Goal: Task Accomplishment & Management: Manage account settings

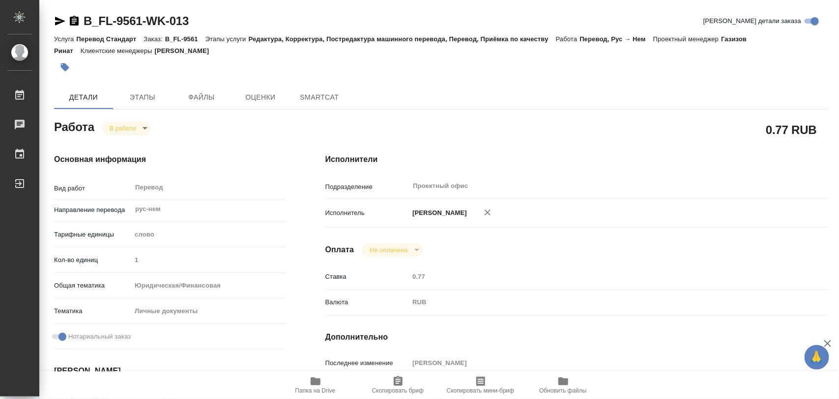
type textarea "x"
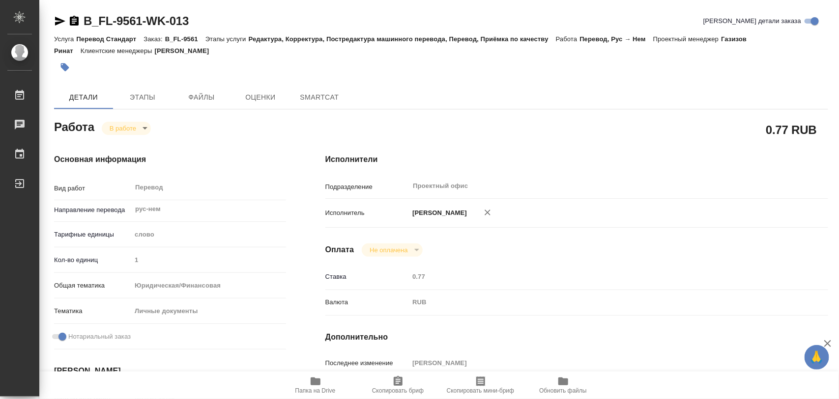
type textarea "x"
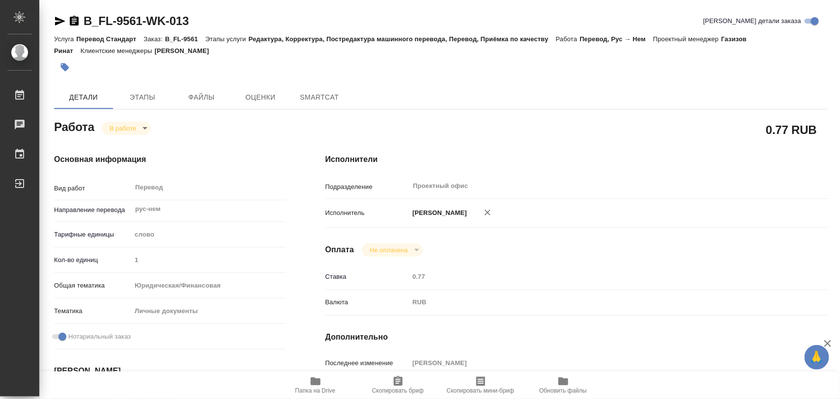
type textarea "x"
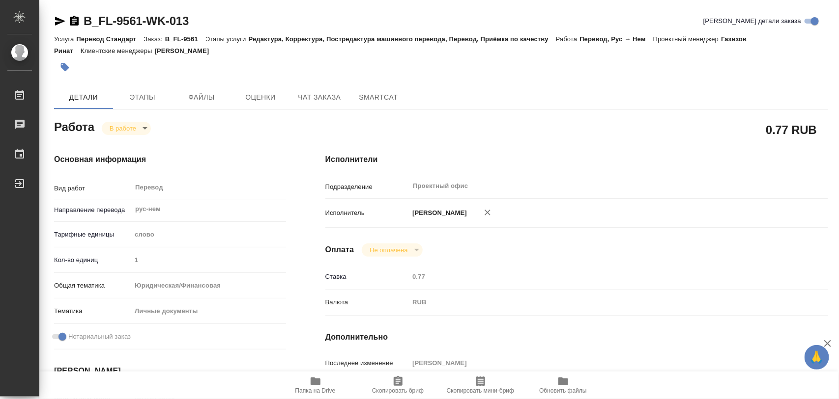
type textarea "x"
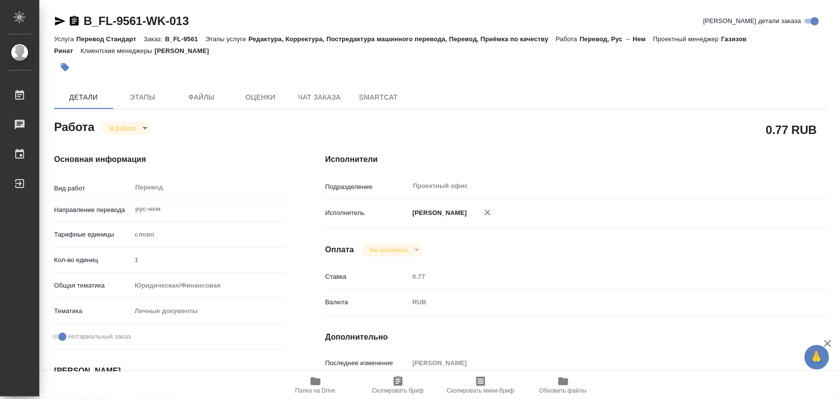
type textarea "x"
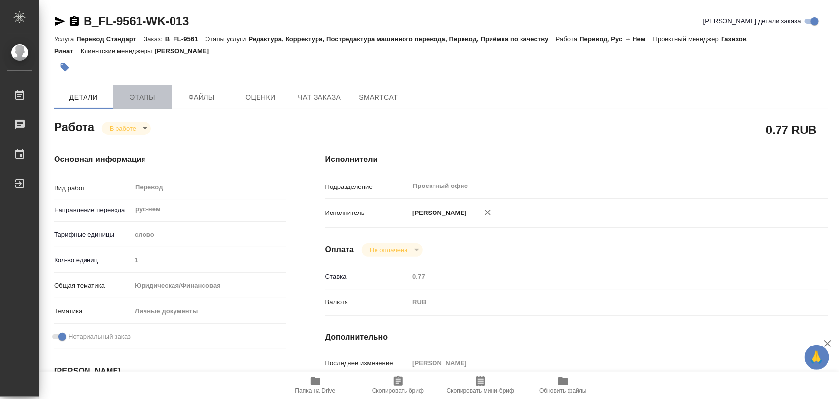
click at [153, 102] on span "Этапы" at bounding box center [142, 97] width 47 height 12
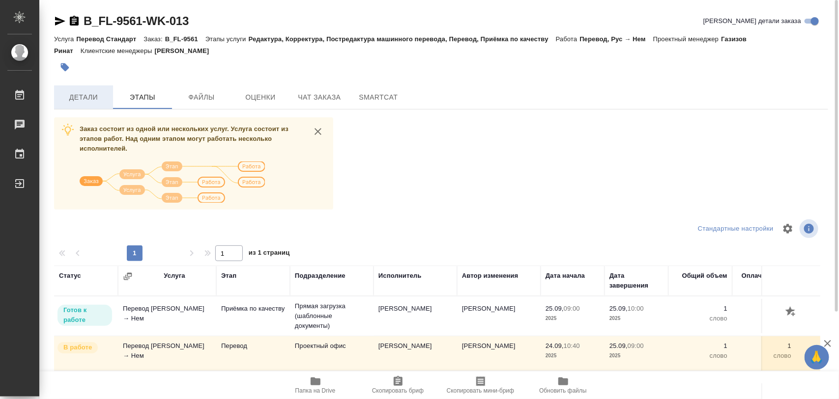
click at [91, 99] on span "Детали" at bounding box center [83, 97] width 47 height 12
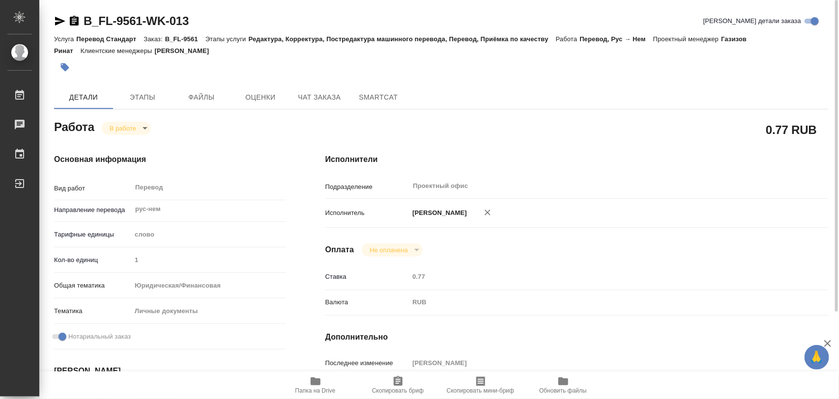
type textarea "x"
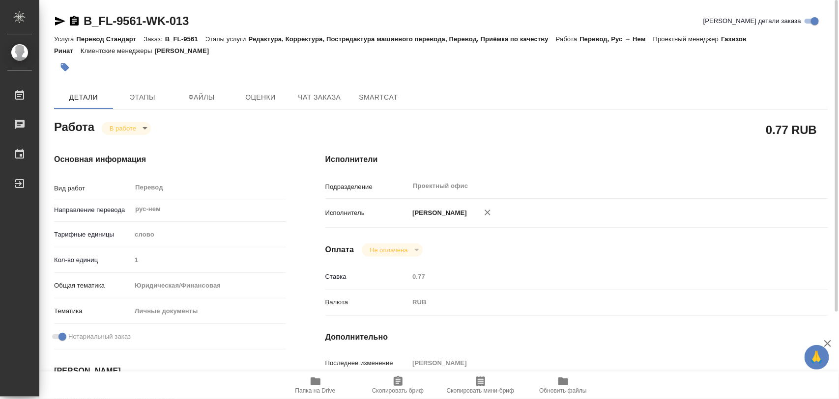
type textarea "x"
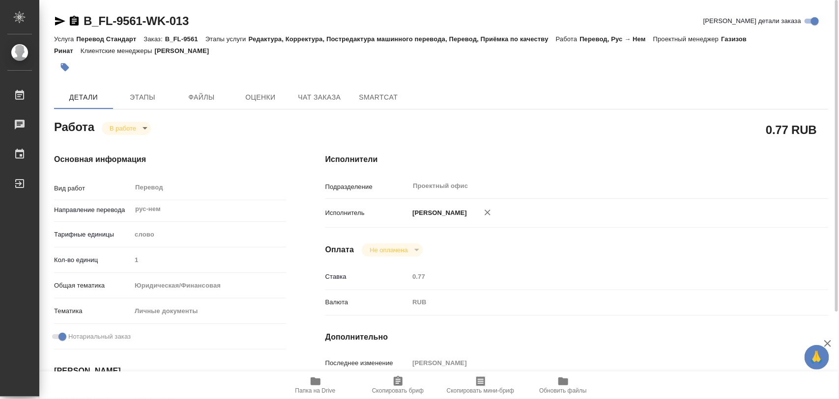
type textarea "x"
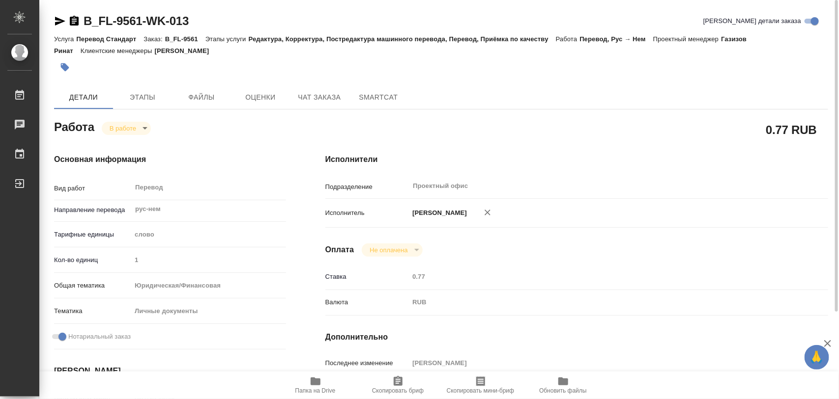
click at [318, 385] on icon "button" at bounding box center [315, 382] width 10 height 8
click at [65, 64] on icon "button" at bounding box center [65, 67] width 8 height 8
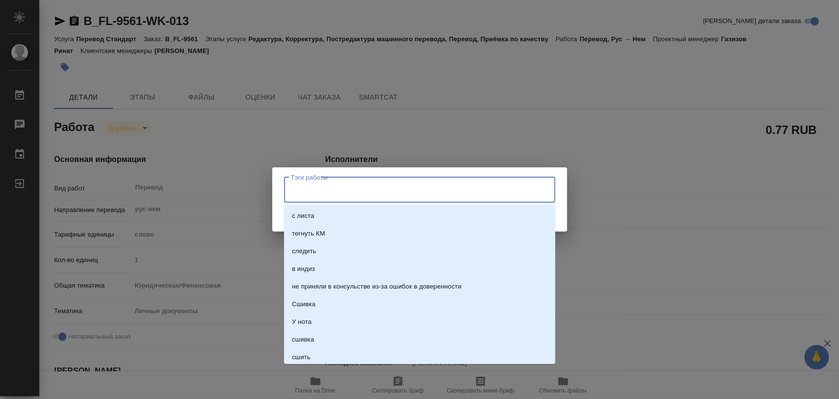
click at [335, 183] on input "Тэги работы" at bounding box center [410, 190] width 244 height 17
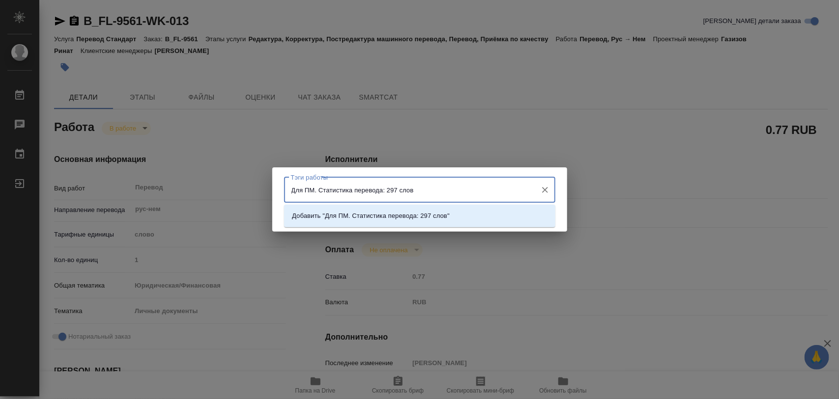
type input "Для ПМ. Статистика перевода: 297 слов."
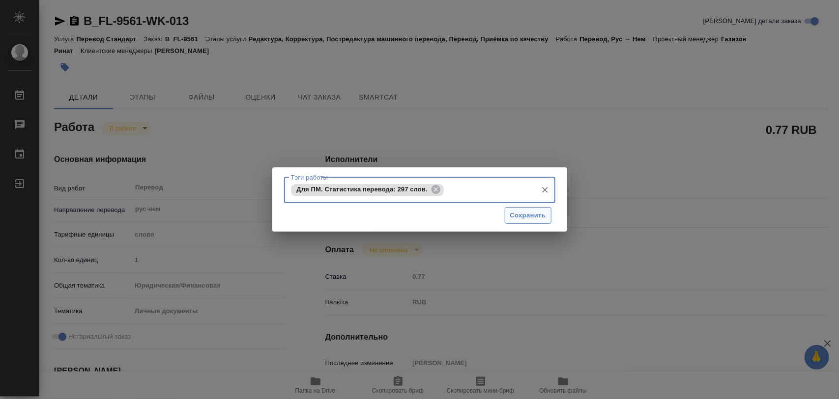
click at [540, 214] on span "Сохранить" at bounding box center [528, 215] width 36 height 11
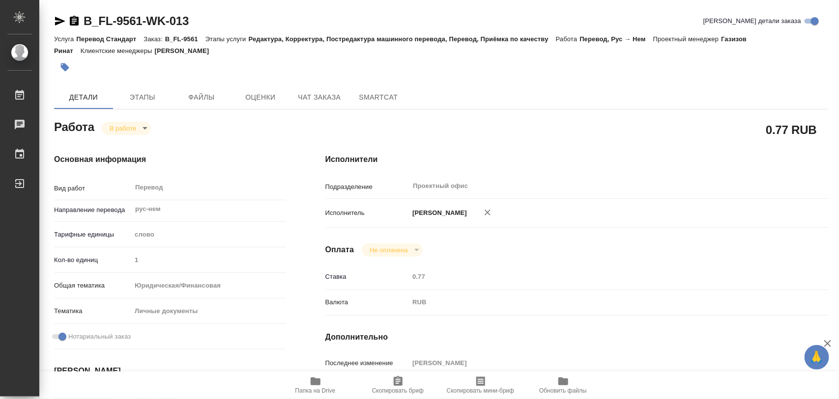
type input "inProgress"
type textarea "Перевод"
type textarea "x"
type input "рус-нем"
type input "5a8b1489cc6b4906c91bfd90"
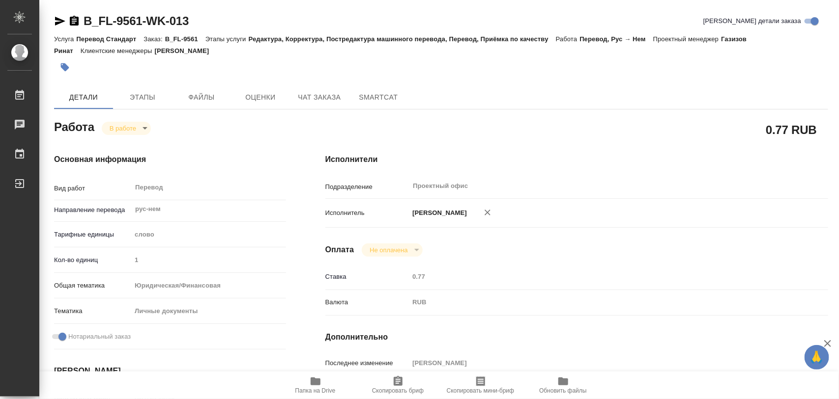
type input "1"
type input "yr-fn"
type input "5a8b8b956a9677013d343cfe"
checkbox input "true"
type input "24.09.2025 10:40"
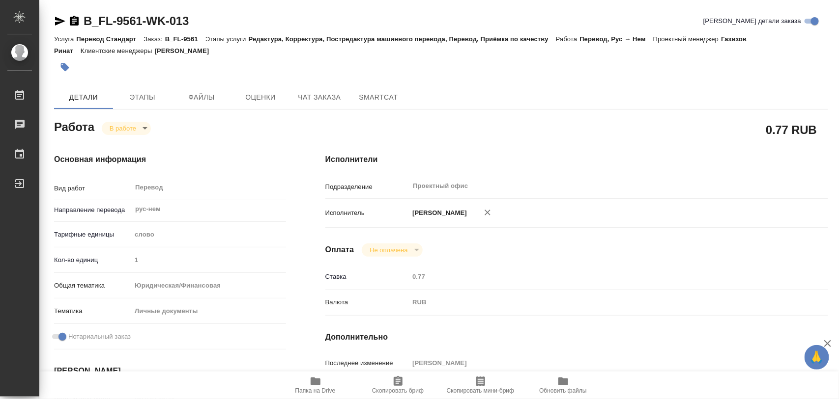
type input "24.09.2025 11:28"
type input "25.09.2025 09:00"
type input "25.09.2025 10:00"
type input "Проектный офис"
type input "notPayed"
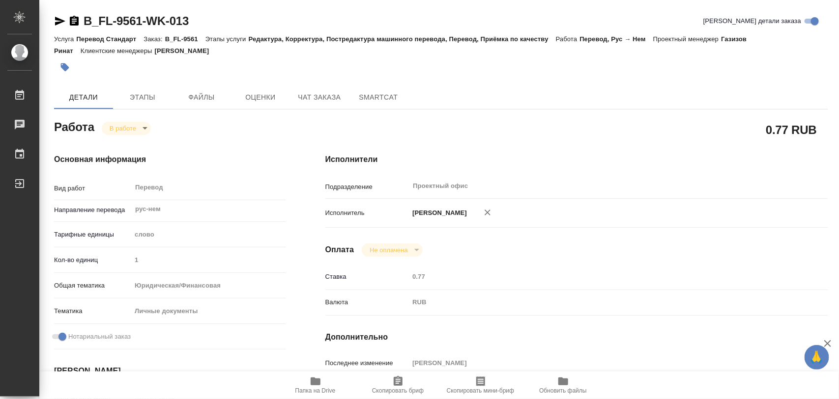
type input "0.77"
type input "RUB"
type input "[PERSON_NAME]"
type textarea "x"
type textarea "/Clients/FL_B/Orders/B_FL-9561/Translated/B_FL-9561-WK-013"
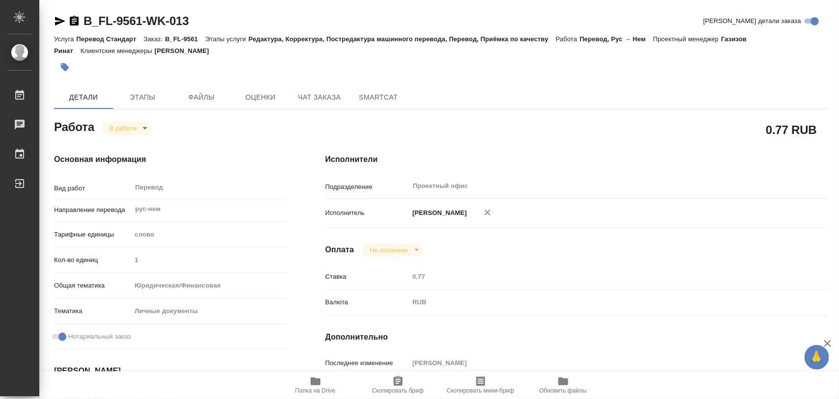
type textarea "x"
type input "B_FL-9561"
type input "Перевод Стандарт"
type input "Редактура, Корректура, Постредактура машинного перевода, Перевод, Приёмка по ка…"
type input "Богомолова Анастасия"
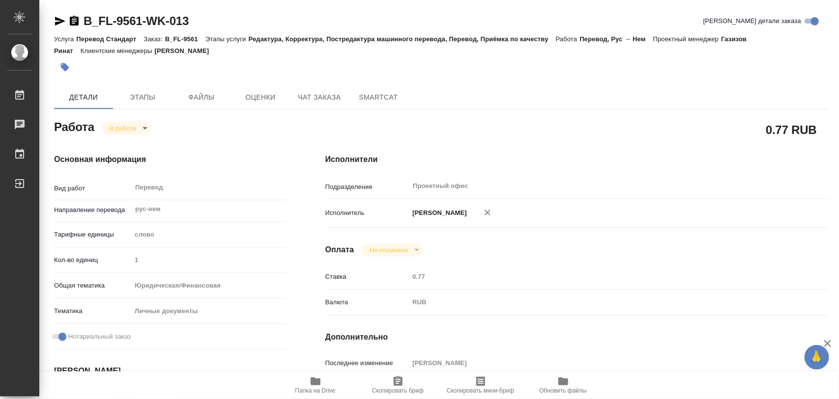
type input "Оксютович Ирина"
type input "/Clients/FL_B/Orders/B_FL-9561"
type textarea "Sukhareva Ekaterina Dmitrievna"
type textarea "x"
type textarea "для Германии"
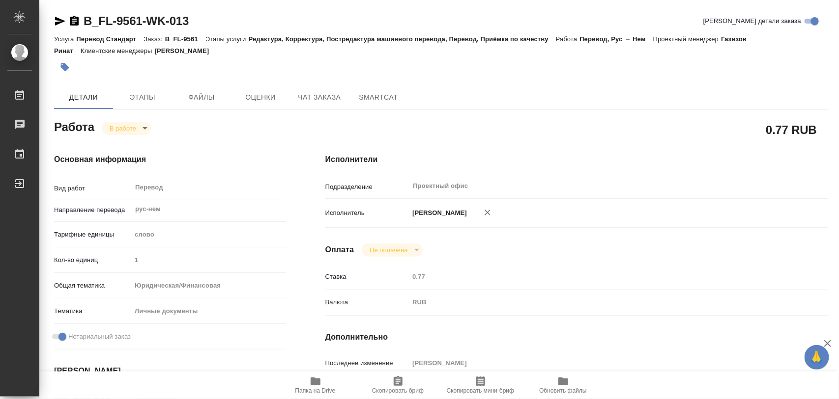
type textarea "x"
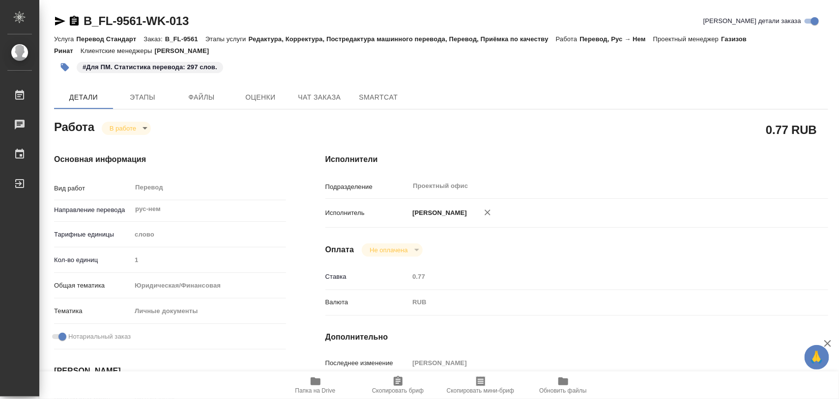
type textarea "x"
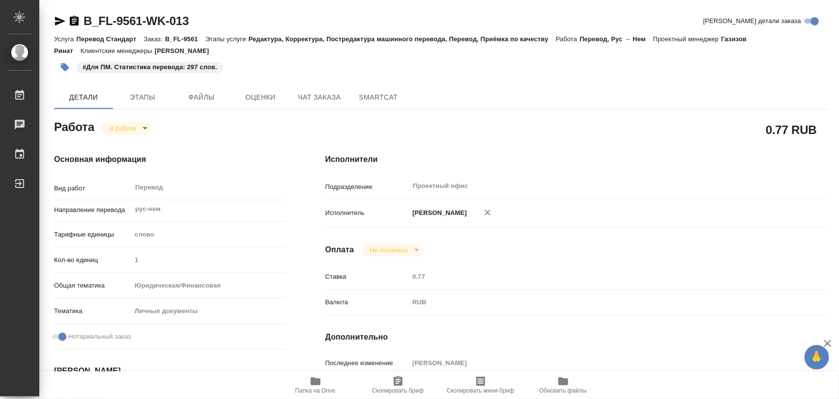
type textarea "x"
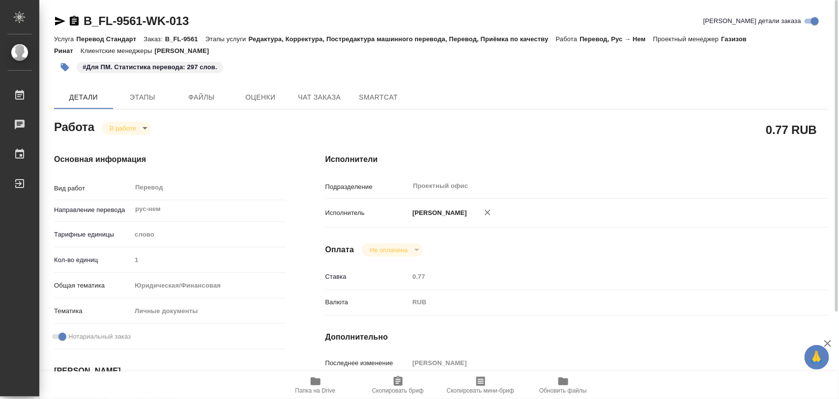
type textarea "x"
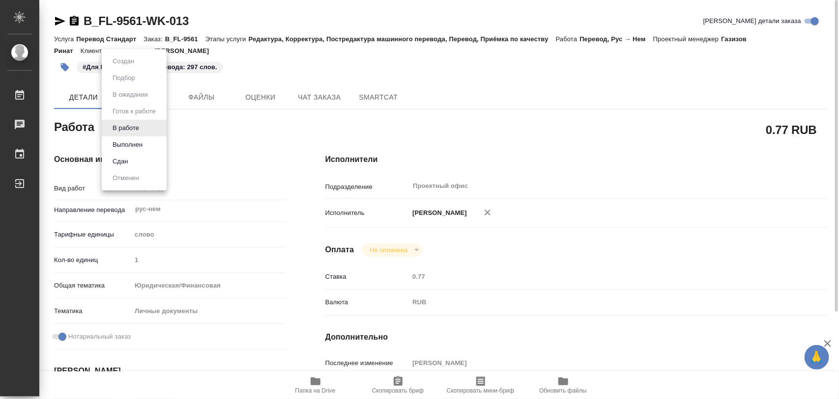
click at [143, 125] on body "🙏 .cls-1 fill:#fff; AWATERA Iglakov Maksim Работы 0 Чаты График Выйти B_FL-9561…" at bounding box center [419, 199] width 839 height 399
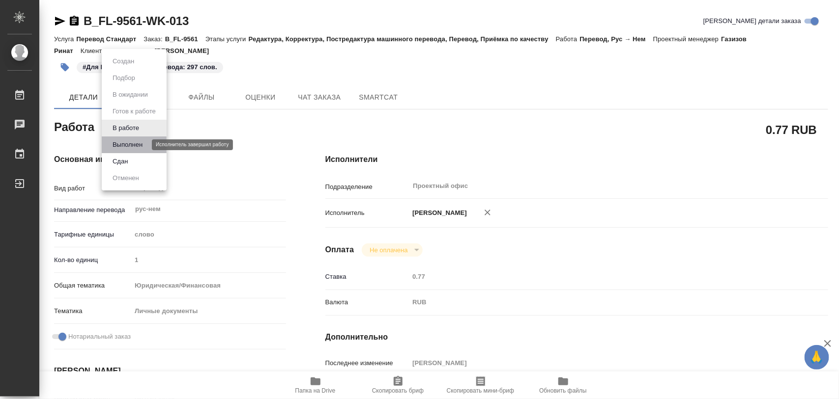
click at [134, 141] on button "Выполнен" at bounding box center [128, 145] width 36 height 11
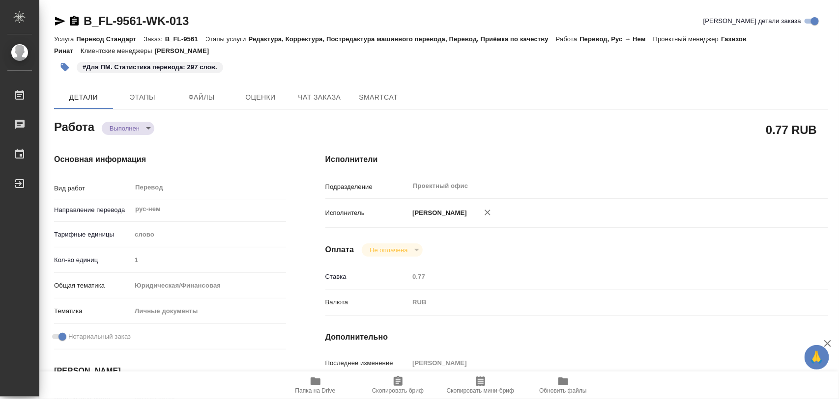
type textarea "x"
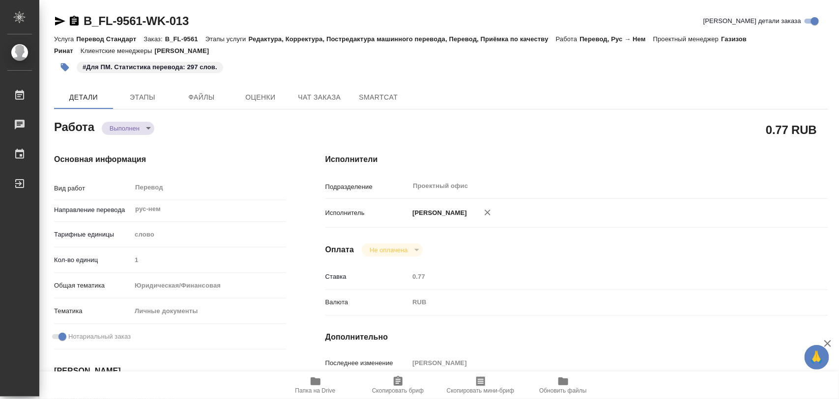
type textarea "x"
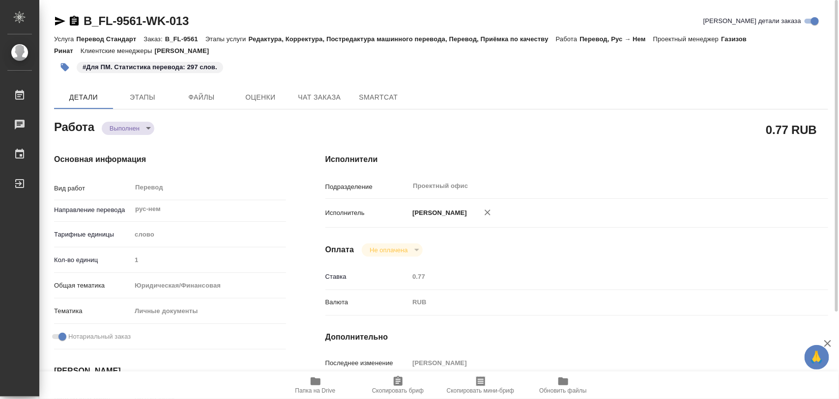
type textarea "x"
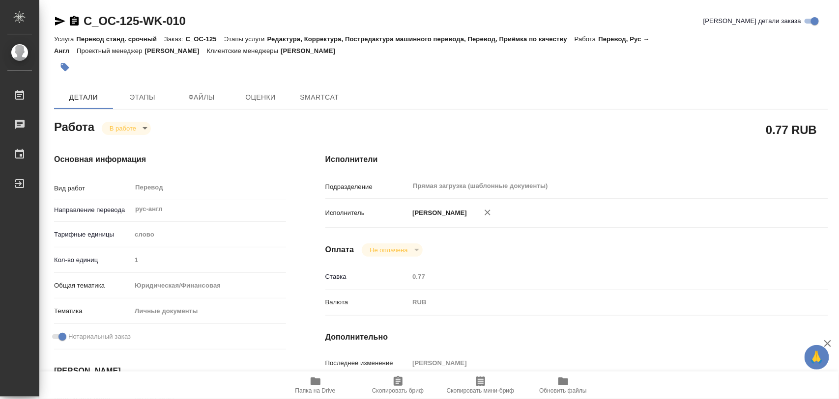
type textarea "x"
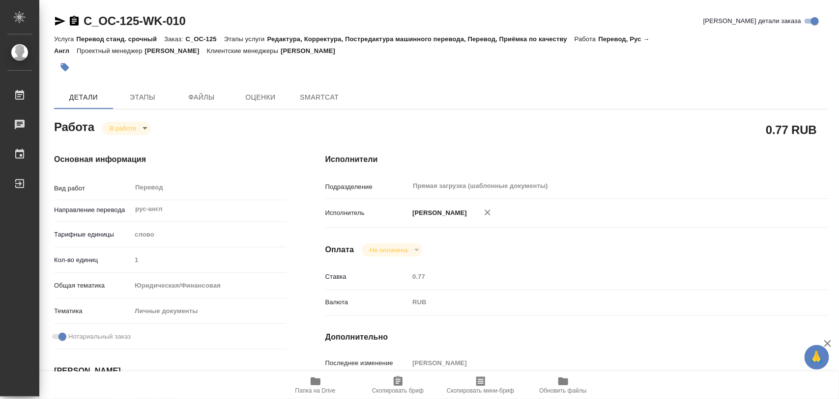
type textarea "x"
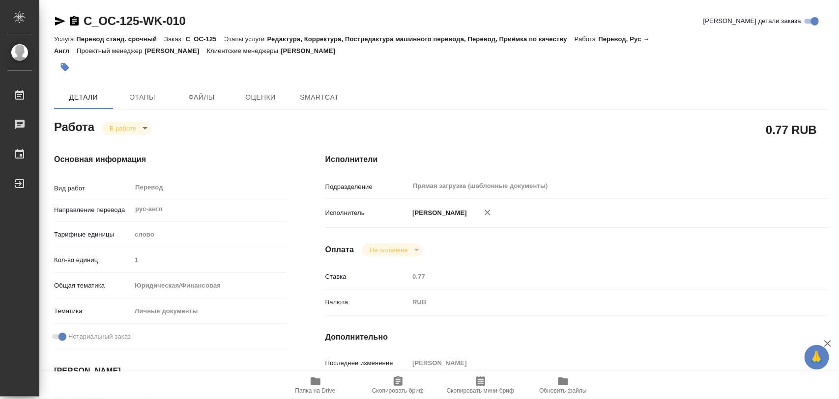
type textarea "x"
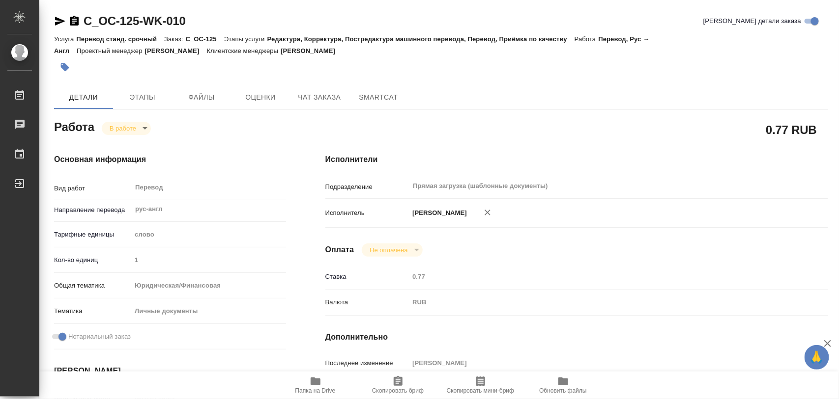
type textarea "x"
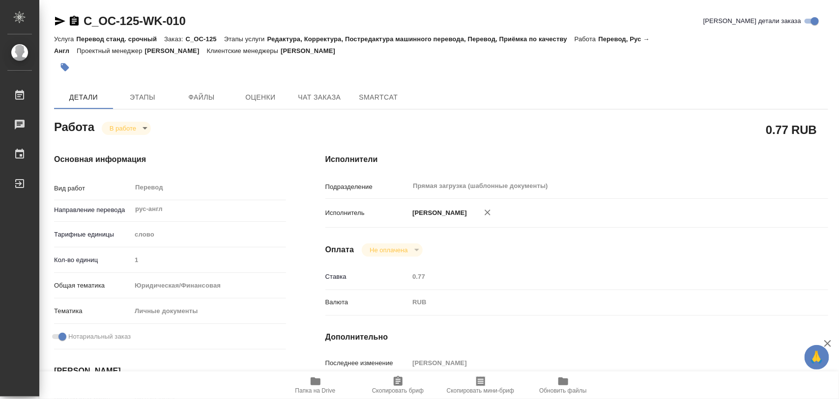
type textarea "x"
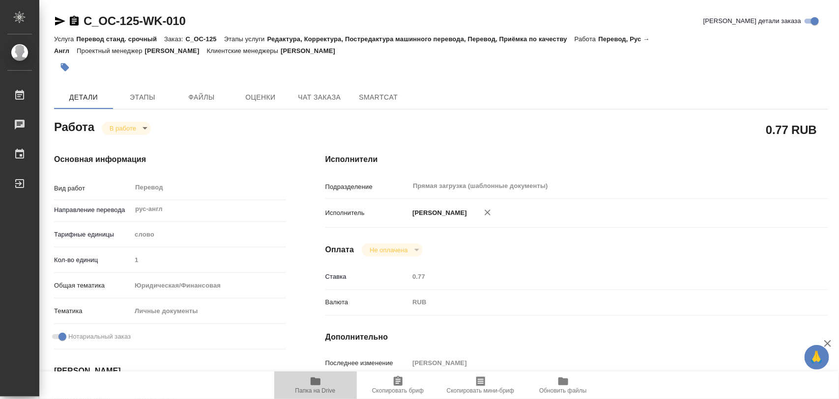
click at [318, 381] on icon "button" at bounding box center [315, 382] width 10 height 8
click at [320, 381] on icon "button" at bounding box center [316, 382] width 12 height 12
click at [68, 65] on icon "button" at bounding box center [65, 67] width 10 height 10
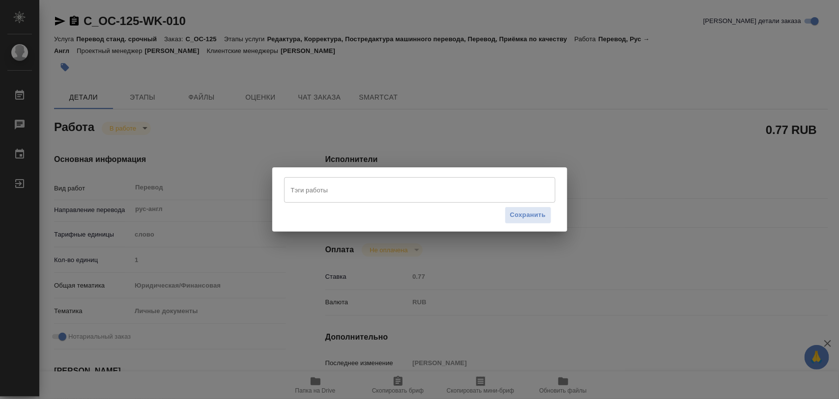
click at [327, 188] on input "Тэги работы" at bounding box center [410, 190] width 244 height 17
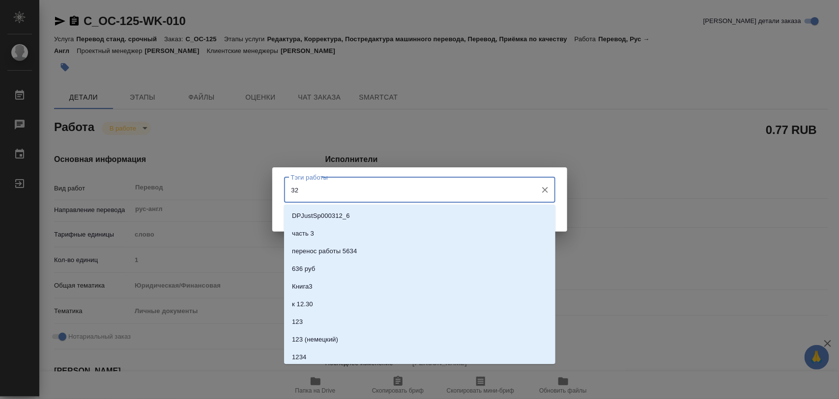
type input "326"
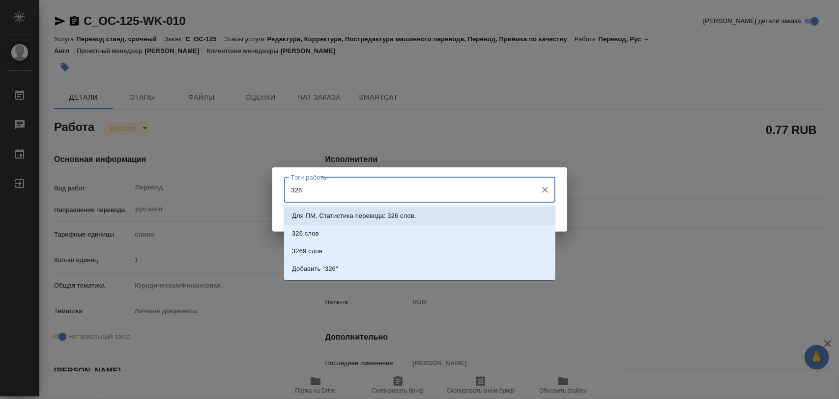
click at [500, 212] on li "Для ПМ. Статистика перевода: 326 слов." at bounding box center [419, 216] width 271 height 18
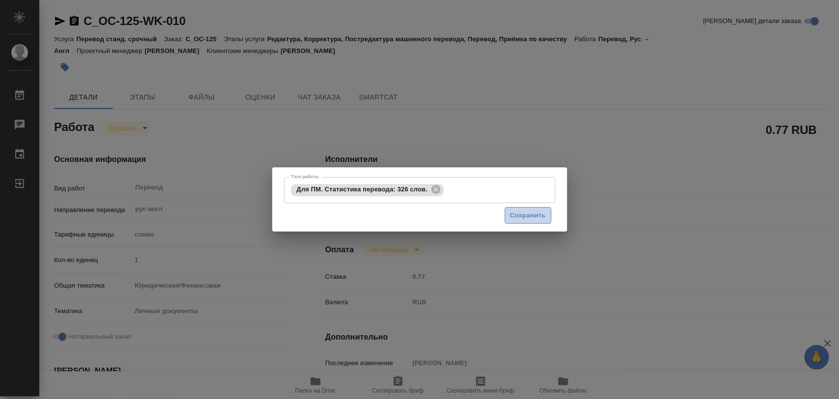
click at [516, 216] on span "Сохранить" at bounding box center [528, 215] width 36 height 11
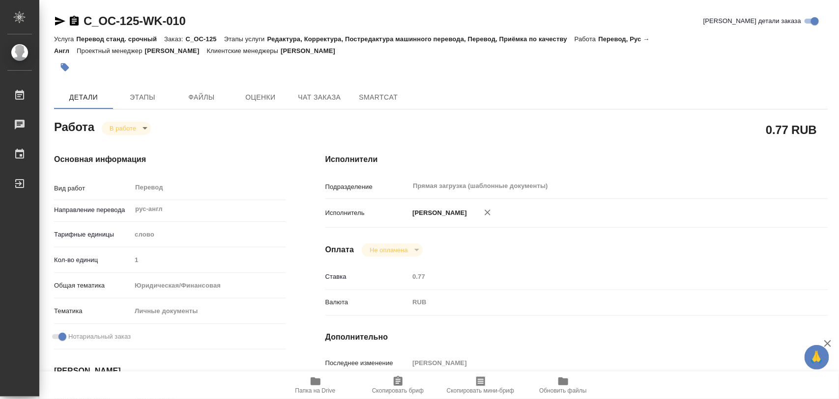
type input "inProgress"
type input "рус-англ"
type input "5a8b1489cc6b4906c91bfd90"
type input "1"
type input "yr-fn"
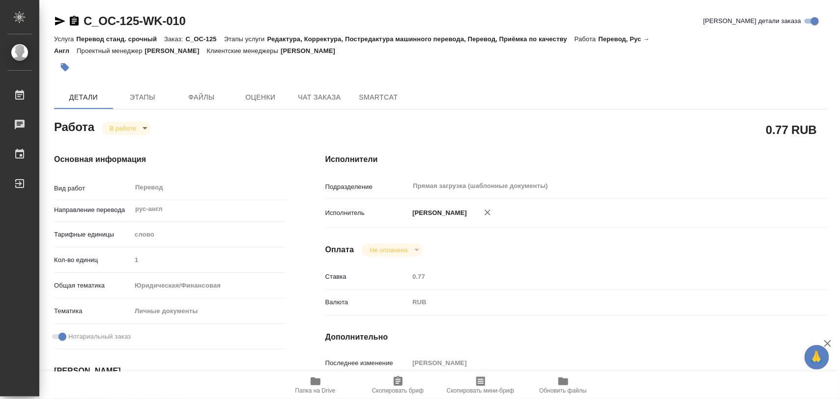
type input "5a8b8b956a9677013d343cfe"
checkbox input "true"
type input "23.09.2025 15:24"
type input "23.09.2025 16:54"
type input "[DATE] 10:00"
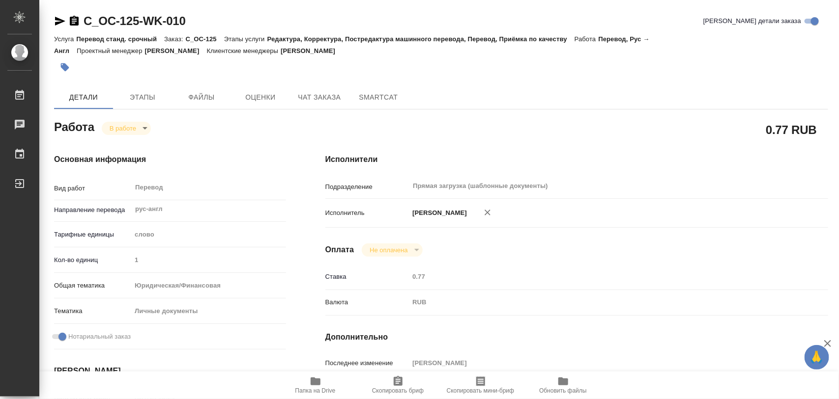
type input "[DATE] 10:00"
type input "Прямая загрузка (шаблонные документы)"
type input "notPayed"
type input "0.77"
type input "RUB"
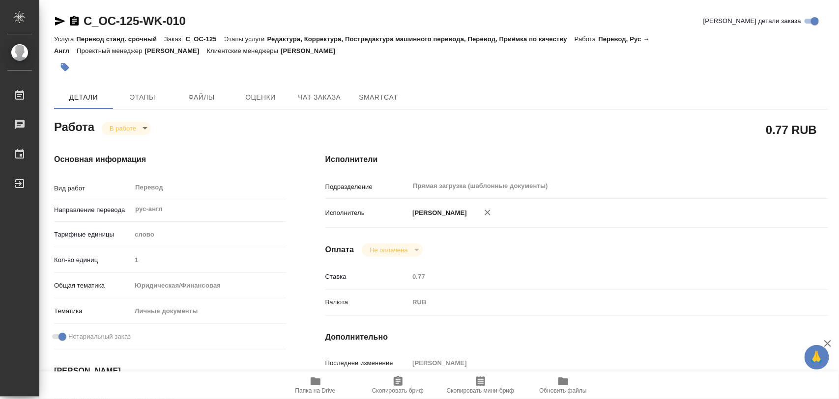
type input "Тарабановская Анастасия"
type input "C_OC-125"
type input "Перевод станд. срочный"
type input "Редактура, Корректура, Постредактура машинного перевода, Перевод, Приёмка по ка…"
type input "Лямина Надежда"
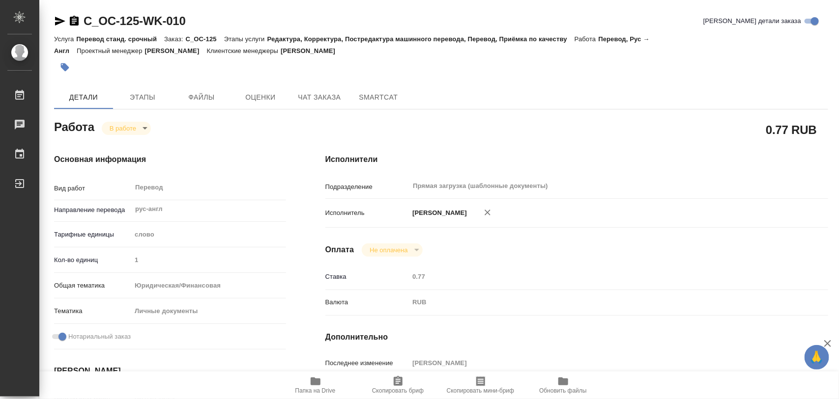
type input "/Clients/Omne Capital/Orders/C_OC-125"
click at [145, 129] on body "🙏 .cls-1 fill:#fff; AWATERA Iglakov Maksim Работы 0 Чаты График Выйти C_OC-125-…" at bounding box center [419, 199] width 839 height 399
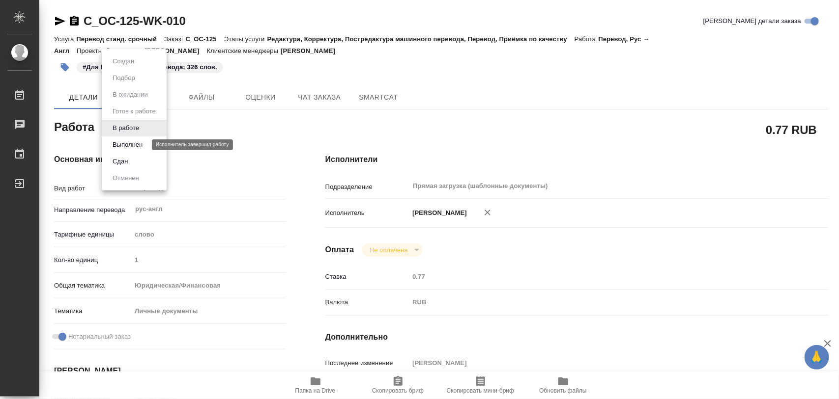
click at [134, 141] on button "Выполнен" at bounding box center [128, 145] width 36 height 11
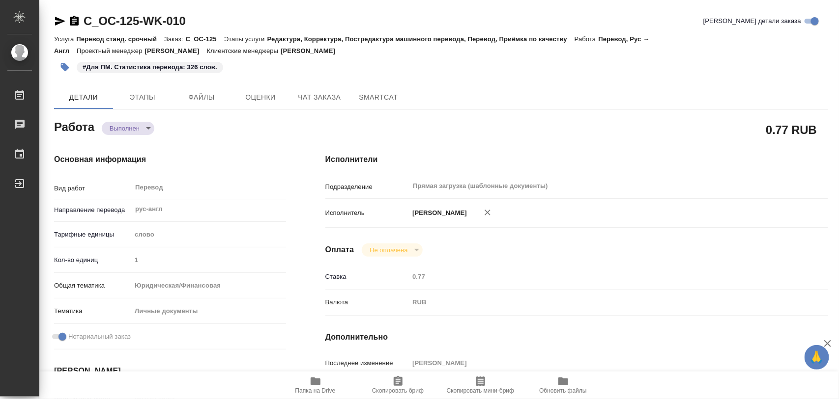
type textarea "x"
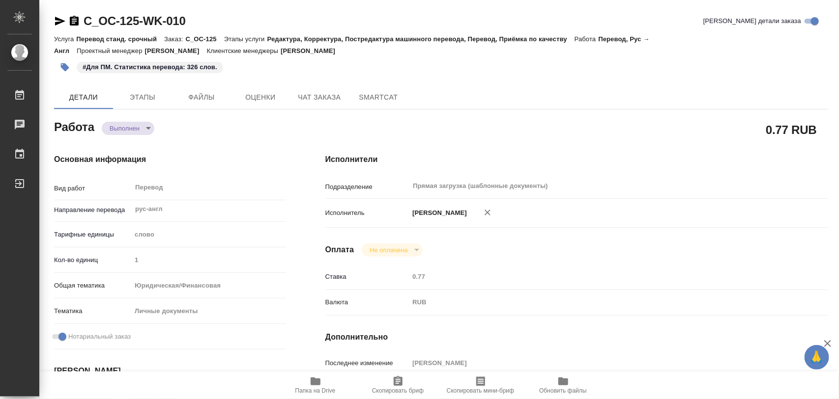
type textarea "x"
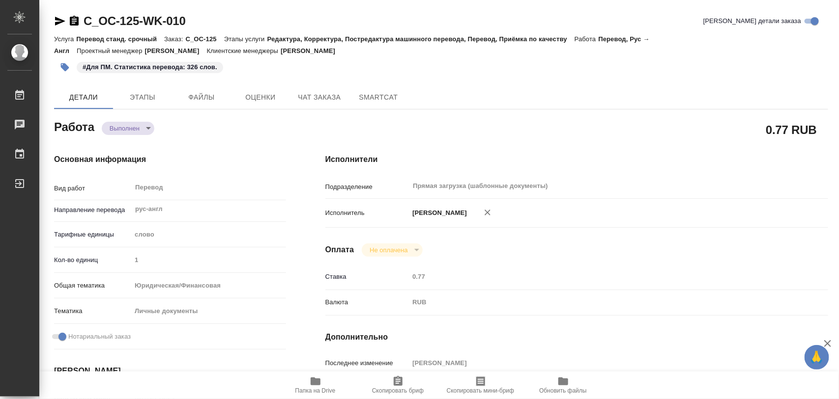
type textarea "x"
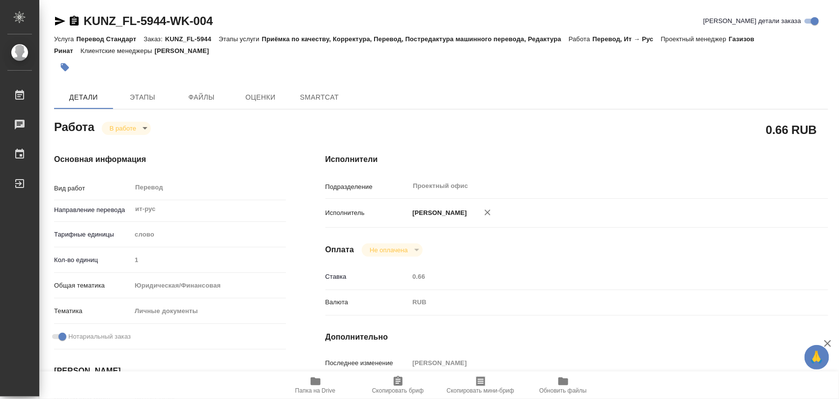
type textarea "x"
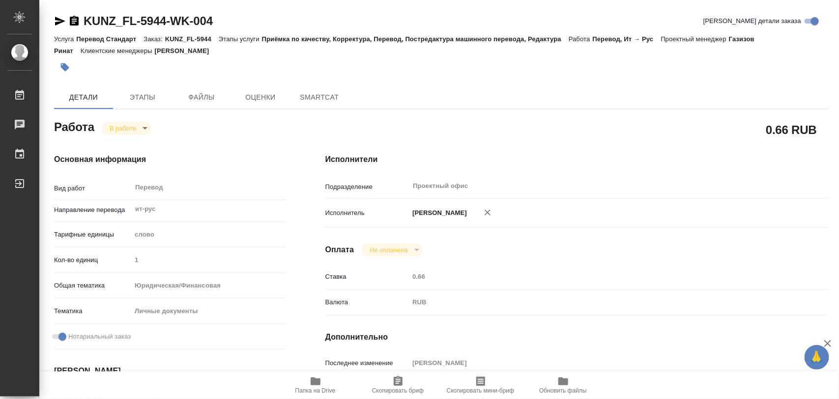
type textarea "x"
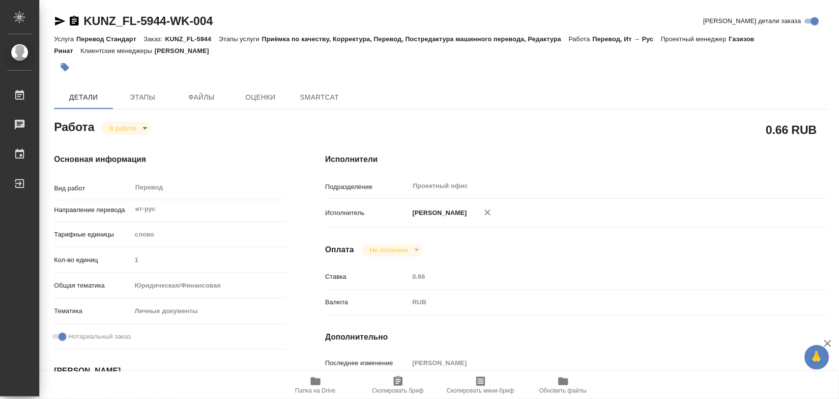
type textarea "x"
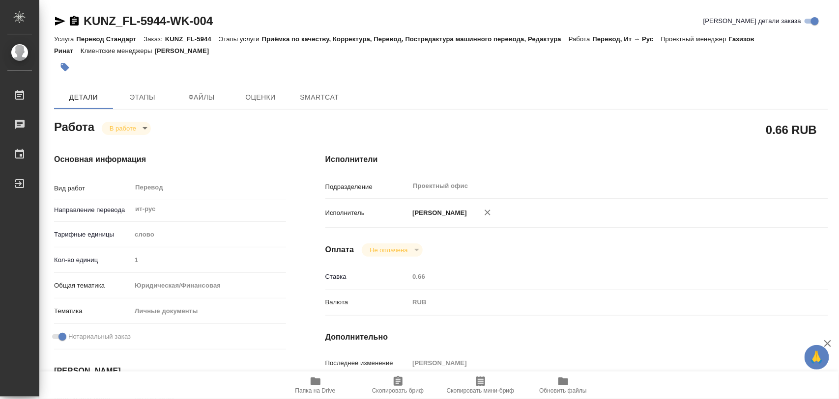
type textarea "x"
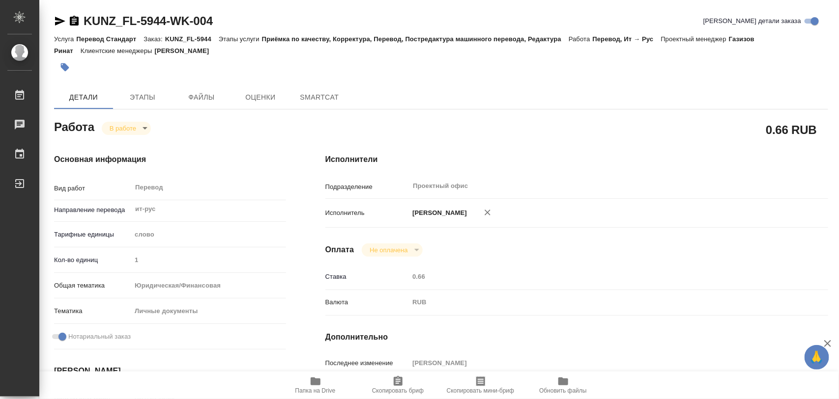
type textarea "x"
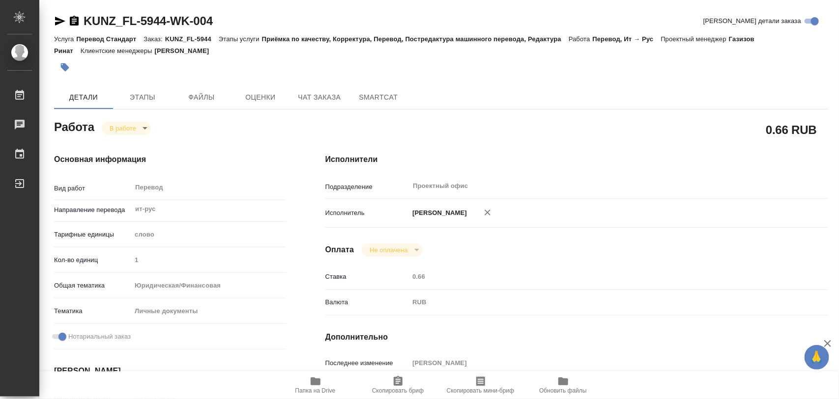
type textarea "x"
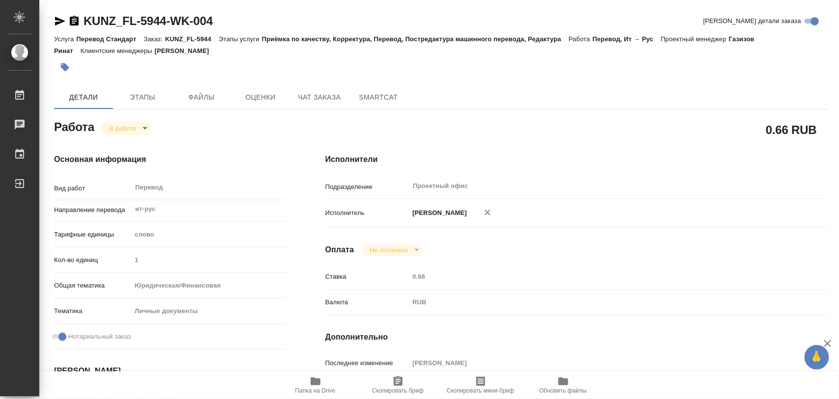
click at [319, 386] on icon "button" at bounding box center [316, 382] width 12 height 12
type textarea "x"
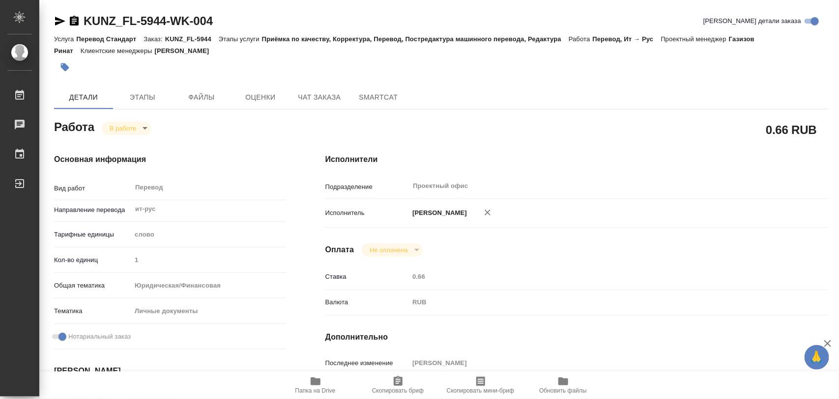
type textarea "x"
click at [153, 94] on span "Этапы" at bounding box center [142, 97] width 47 height 12
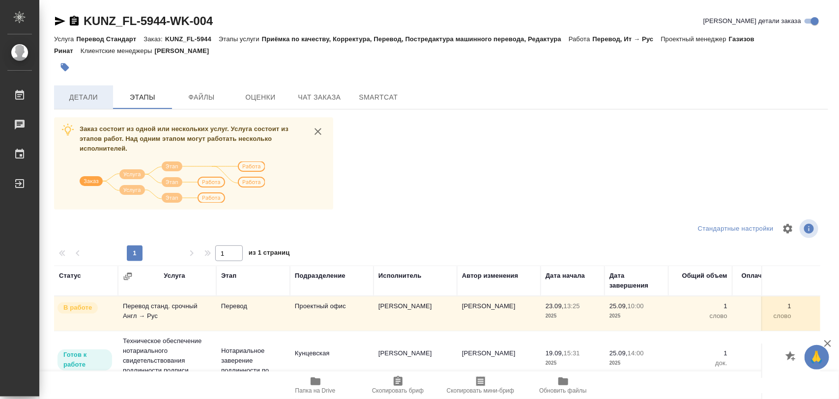
drag, startPoint x: 91, startPoint y: 91, endPoint x: 90, endPoint y: 106, distance: 15.3
click at [90, 91] on span "Детали" at bounding box center [83, 97] width 47 height 12
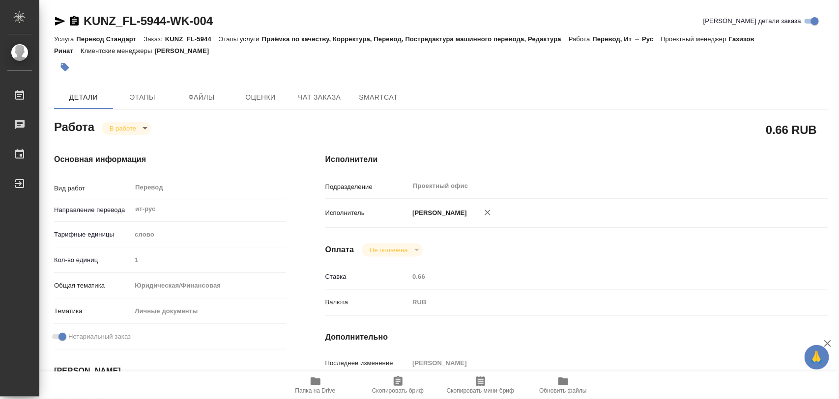
type textarea "x"
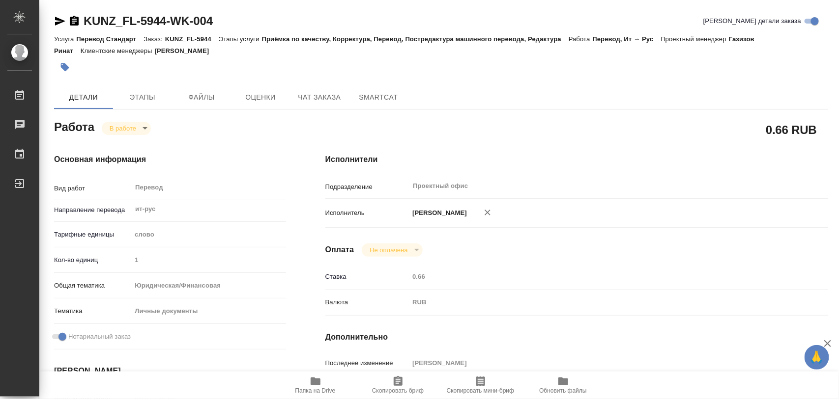
type textarea "x"
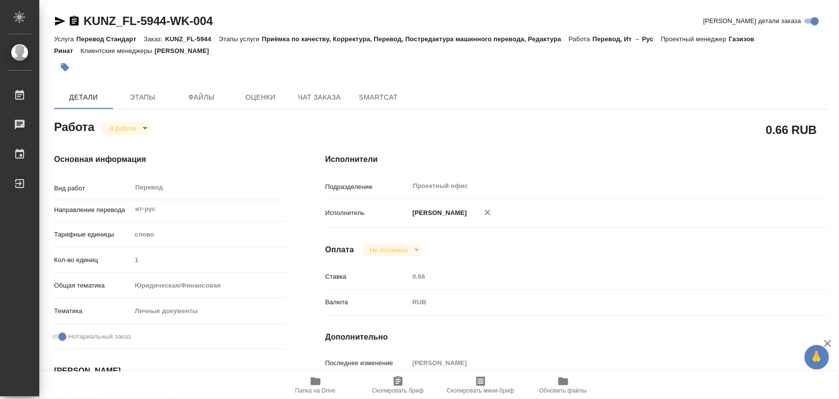
type textarea "x"
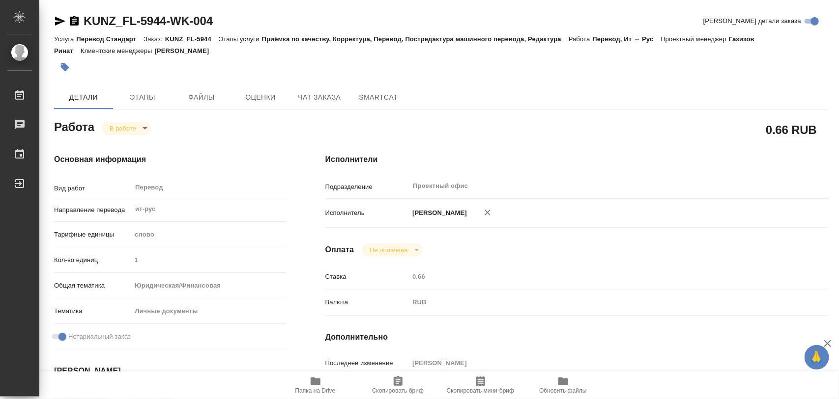
click at [67, 69] on icon "button" at bounding box center [65, 67] width 8 height 8
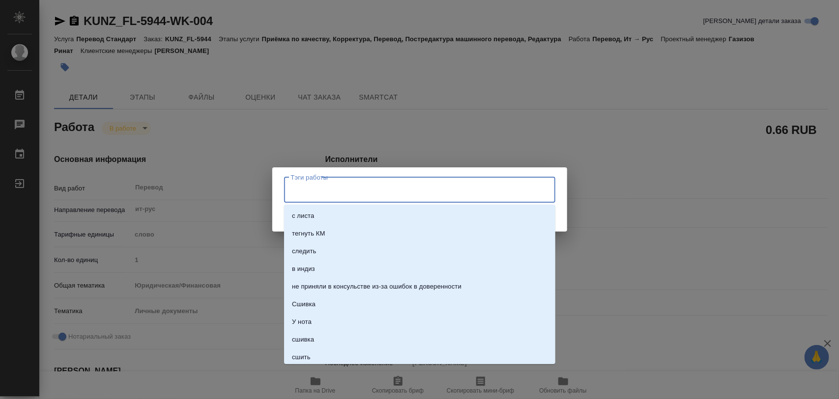
click at [322, 190] on input "Тэги работы" at bounding box center [410, 190] width 244 height 17
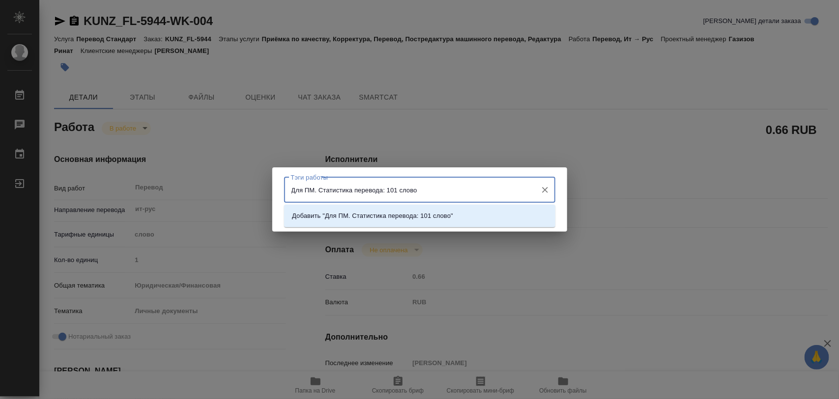
type input "Для ПМ. Статистика перевода: 101 слово."
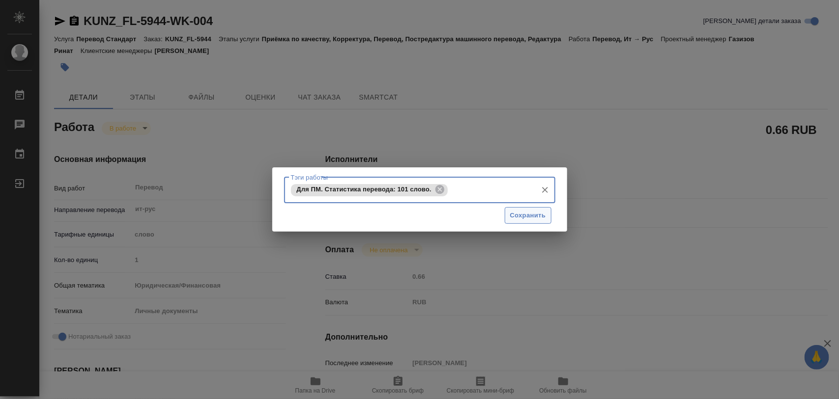
click at [541, 210] on span "Сохранить" at bounding box center [528, 215] width 36 height 11
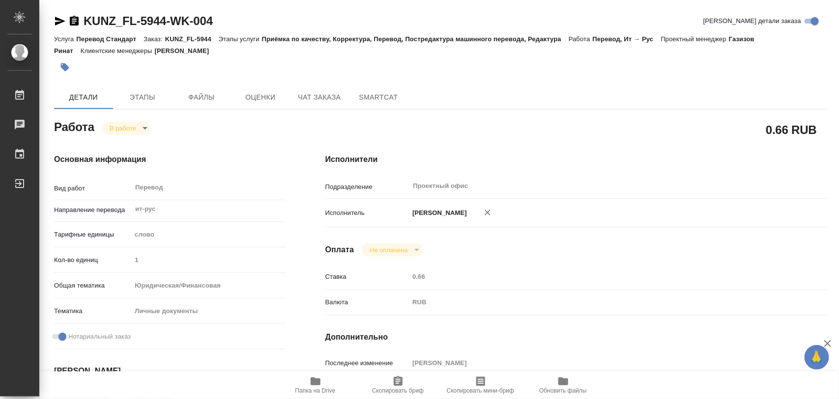
type input "inProgress"
type textarea "Перевод"
type textarea "x"
type input "ит-рус"
type input "5a8b1489cc6b4906c91bfd90"
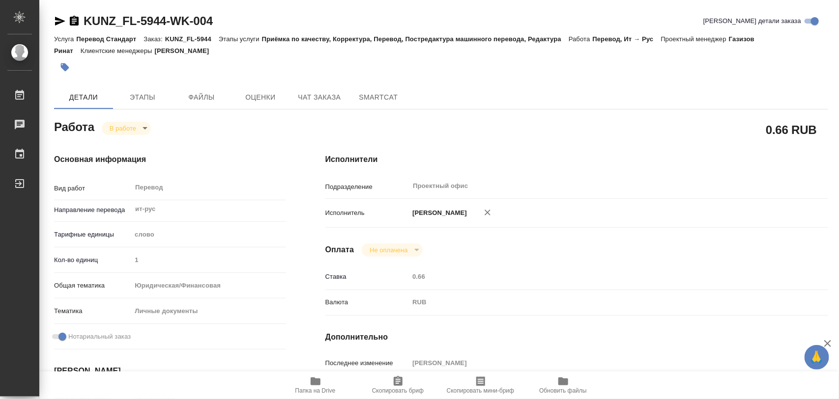
type input "1"
type input "yr-fn"
type input "5a8b8b956a9677013d343cfe"
checkbox input "true"
type input "19.09.2025 15:30"
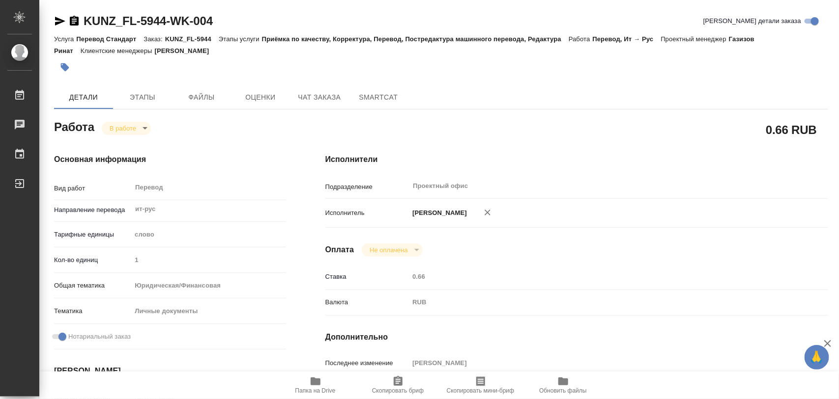
type input "23.09.2025 13:26"
type input "25.09.2025 10:00"
type input "25.09.2025 14:00"
type input "Проектный офис"
type input "notPayed"
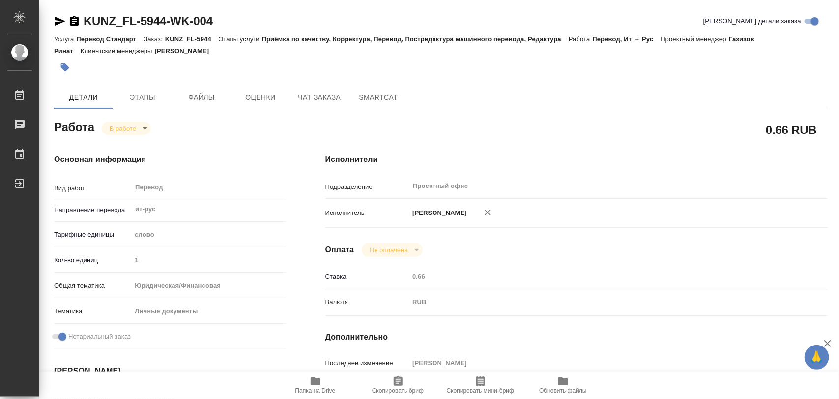
type input "0.66"
type input "RUB"
type input "[PERSON_NAME]"
type textarea "x"
type textarea "/Clients/FL_KUNZ/Orders/KUNZ_FL-5944/Translated/KUNZ_FL-5944-WK-004"
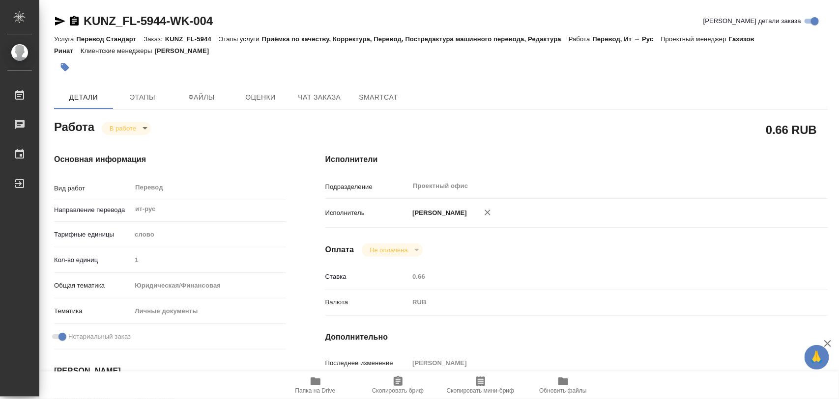
type textarea "x"
type input "KUNZ_FL-5944"
type input "Перевод Стандарт"
type input "Приёмка по качеству, Корректура, Перевод, Постредактура машинного перевода, Ред…"
type input "Зотова Екатерина"
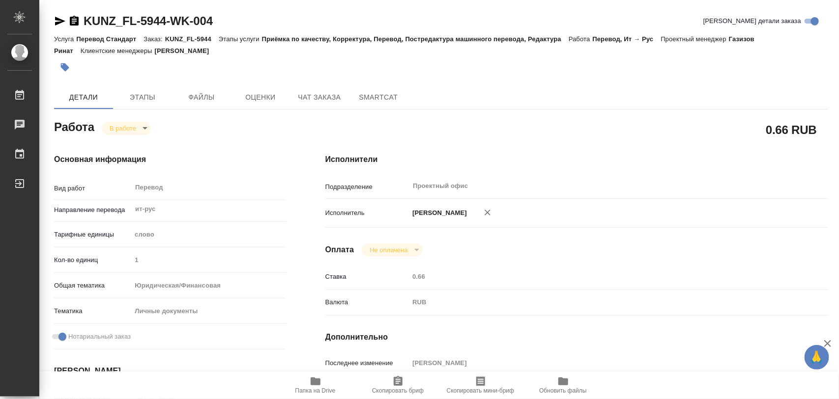
type input "Малофеева Екатерина"
type input "/Clients/FL_KUNZ/Orders/KUNZ_FL-5944"
type textarea "x"
type textarea "Сертификат и айди итал-рус под нот"
type textarea "x"
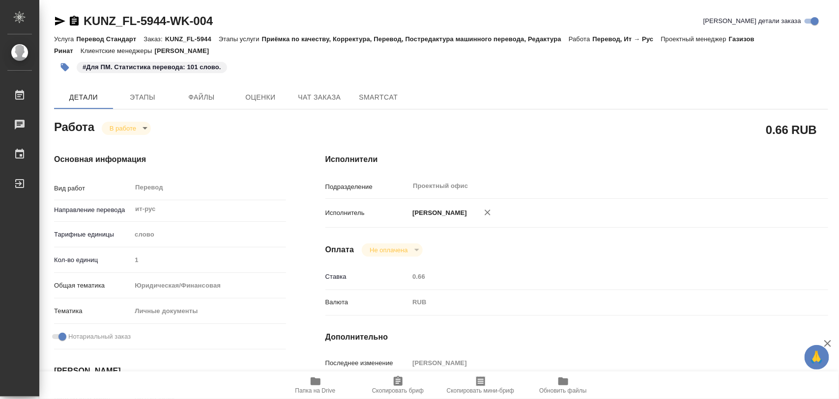
type textarea "x"
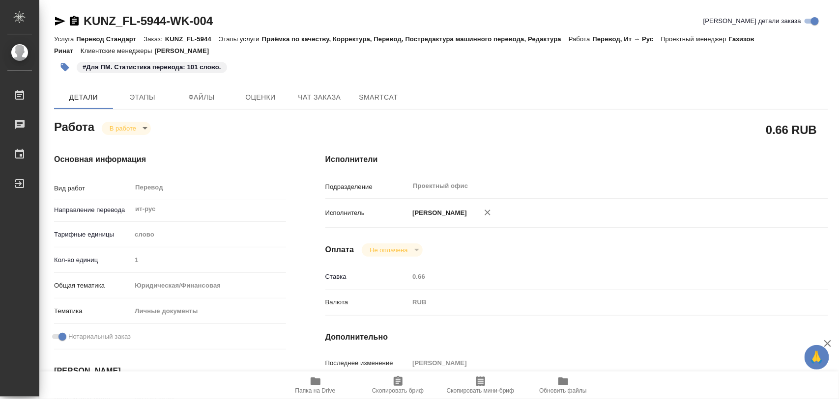
type textarea "x"
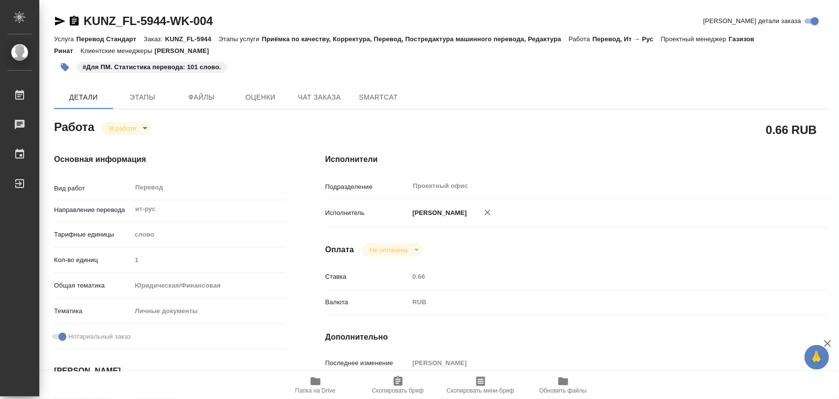
type textarea "x"
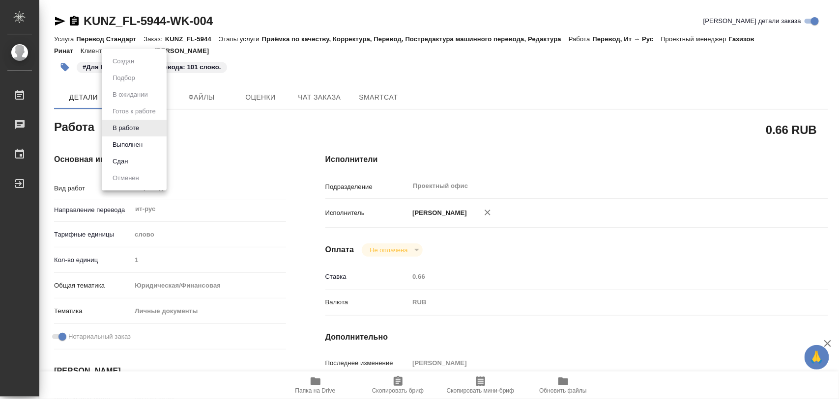
click at [143, 126] on body "🙏 .cls-1 fill:#fff; AWATERA Iglakov Maksim Работы 0 Чаты График Выйти KUNZ_FL-5…" at bounding box center [419, 199] width 839 height 399
click at [131, 146] on button "Выполнен" at bounding box center [128, 145] width 36 height 11
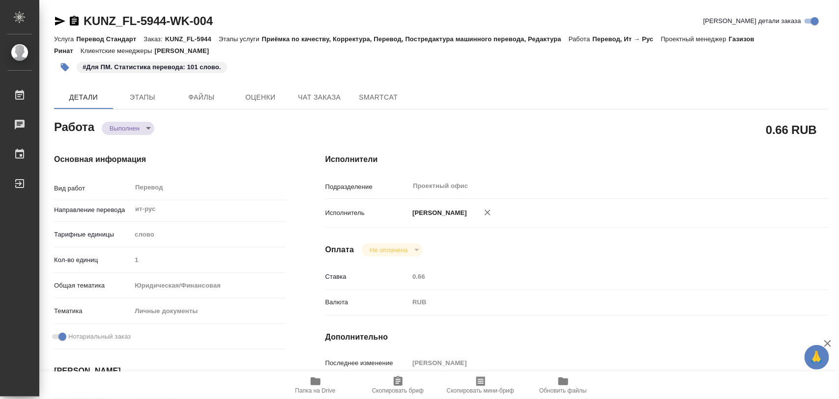
type textarea "x"
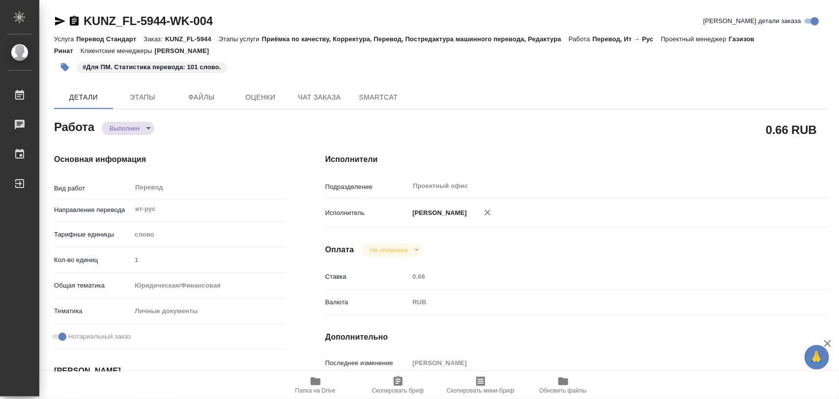
type textarea "x"
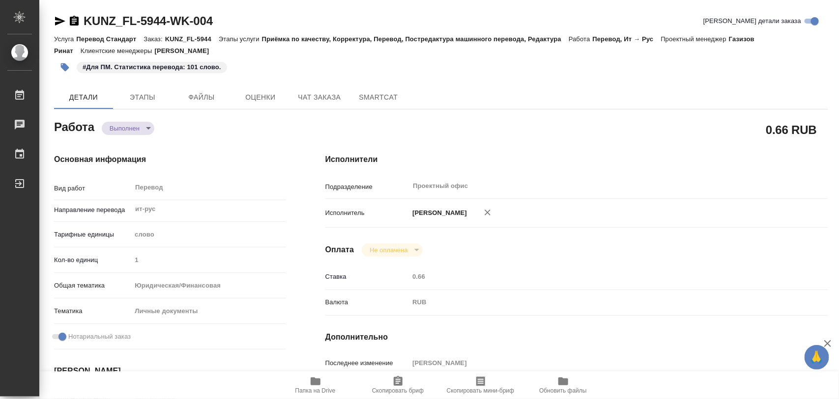
type textarea "x"
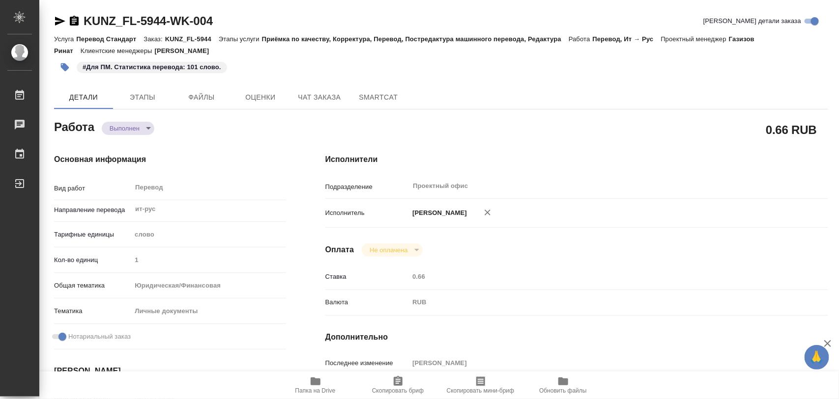
type textarea "x"
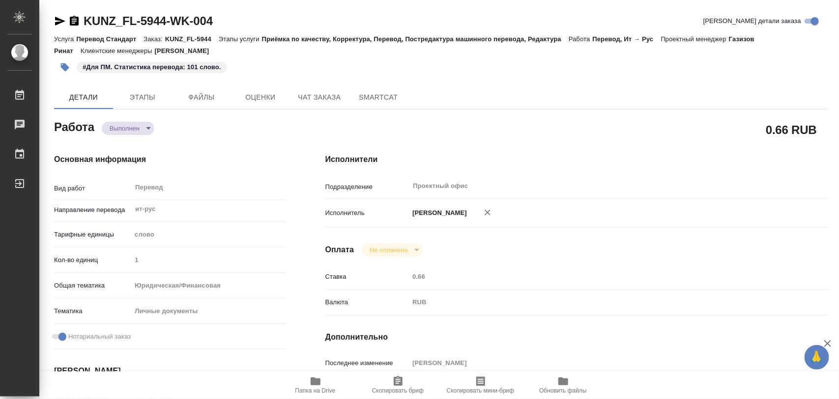
type textarea "x"
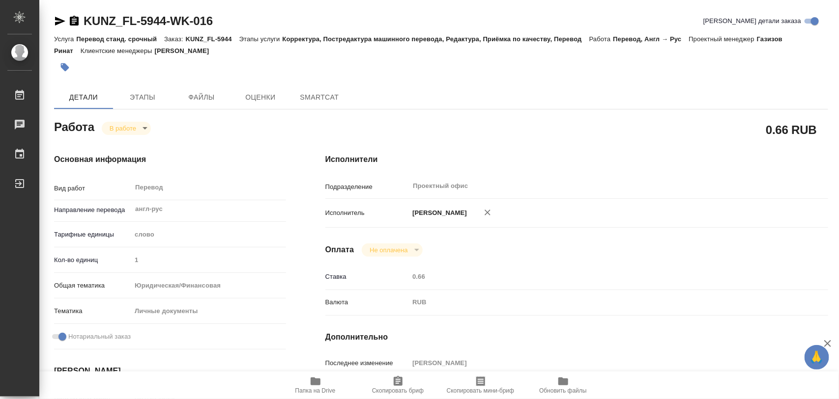
type textarea "x"
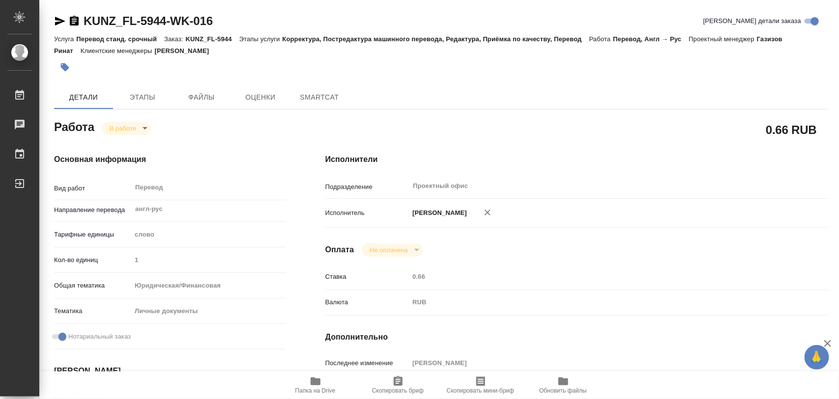
type textarea "x"
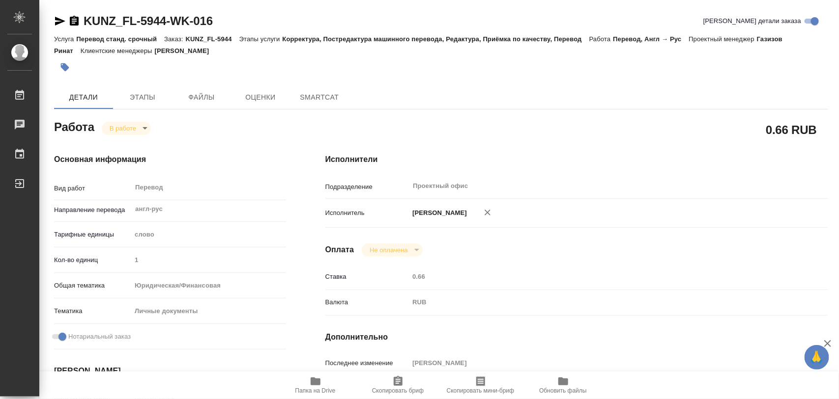
type textarea "x"
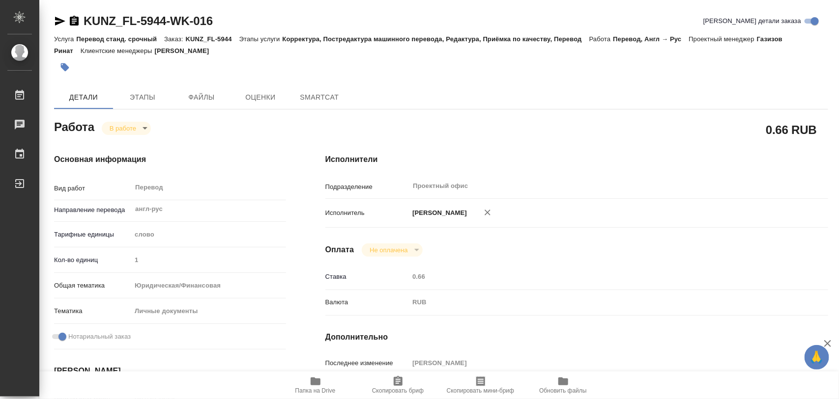
type textarea "x"
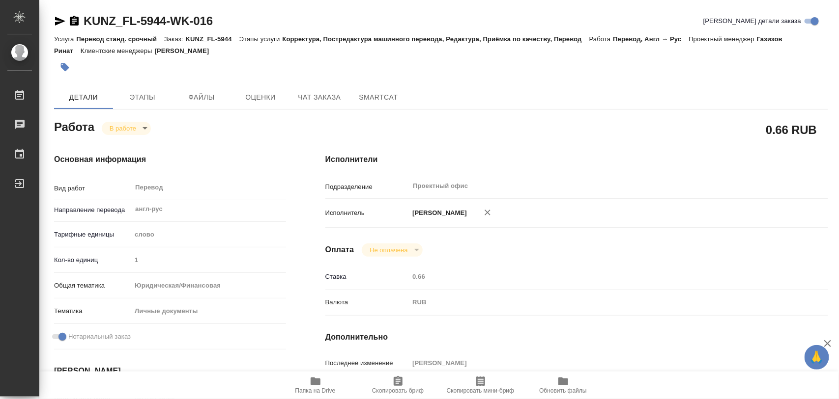
click at [312, 381] on icon "button" at bounding box center [315, 382] width 10 height 8
type textarea "x"
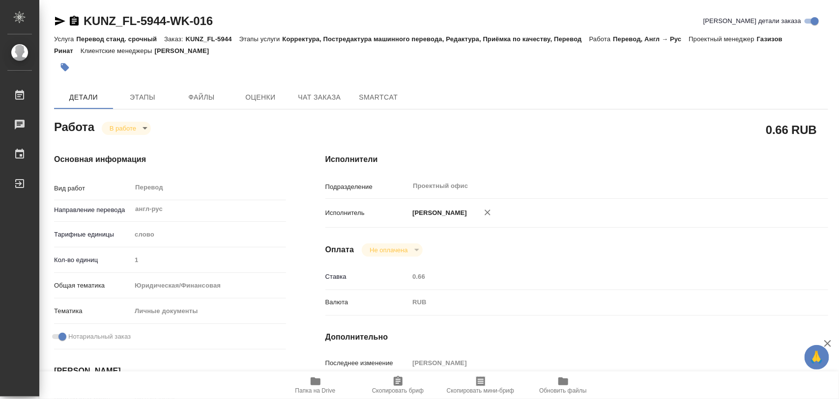
type textarea "x"
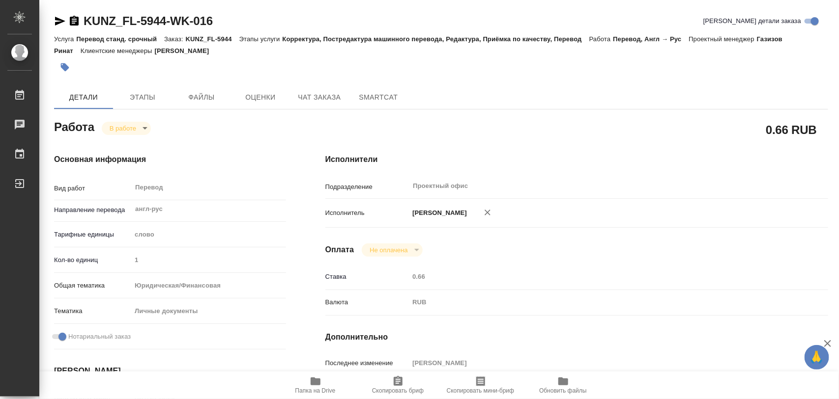
type textarea "x"
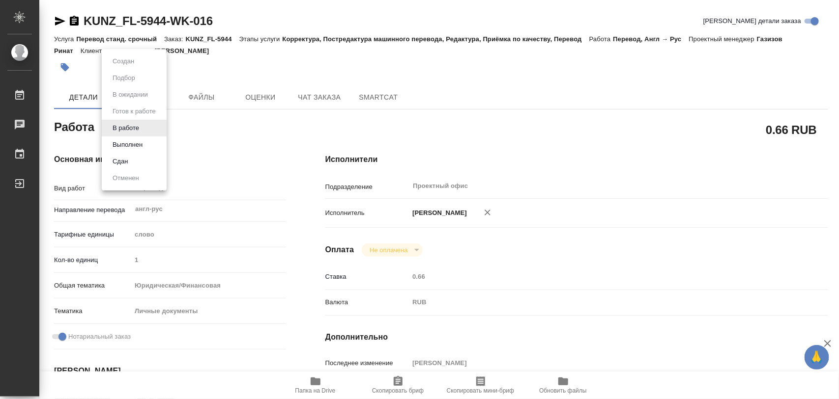
click at [145, 128] on body "🙏 .cls-1 fill:#fff; AWATERA Iglakov Maksim Работы 0 Чаты График Выйти KUNZ_FL-5…" at bounding box center [419, 199] width 839 height 399
click at [134, 147] on button "Выполнен" at bounding box center [128, 145] width 36 height 11
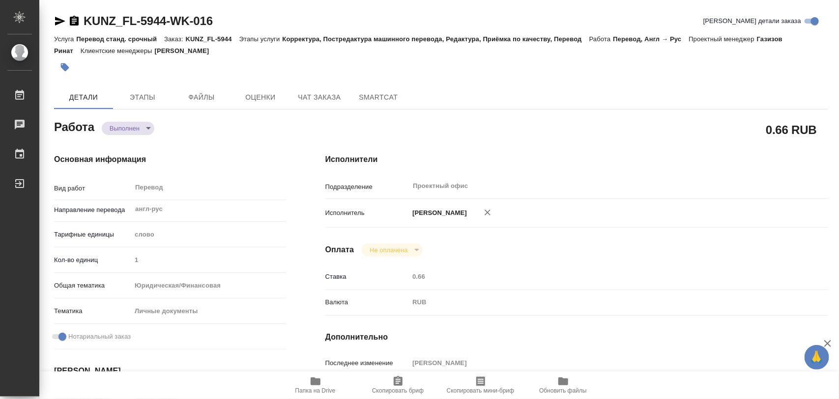
type textarea "x"
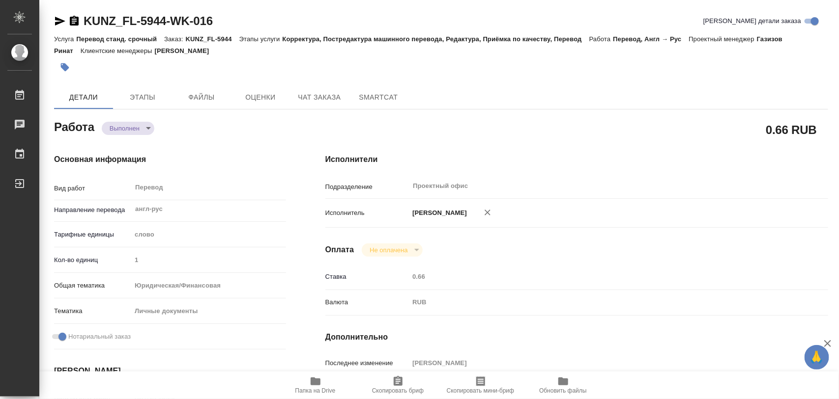
type textarea "x"
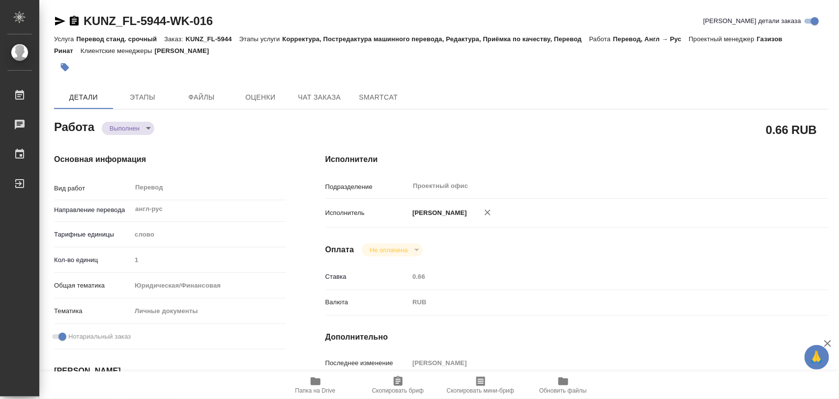
type textarea "x"
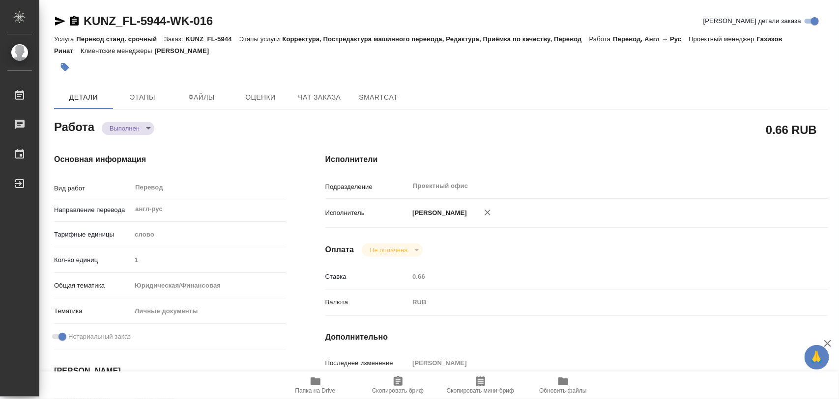
type textarea "x"
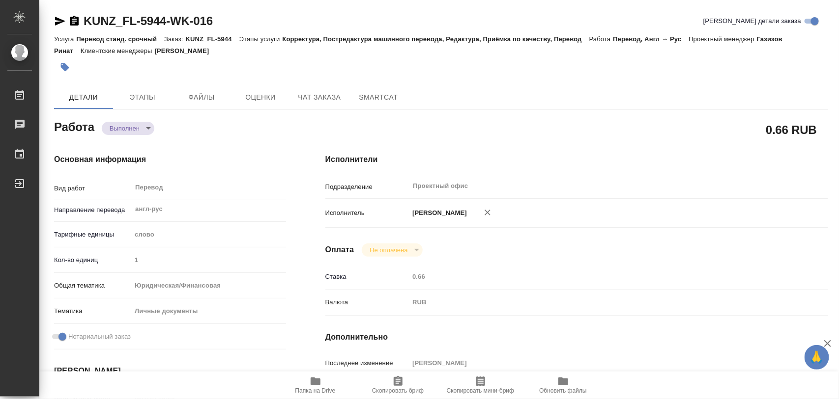
click at [69, 69] on icon "button" at bounding box center [65, 67] width 10 height 10
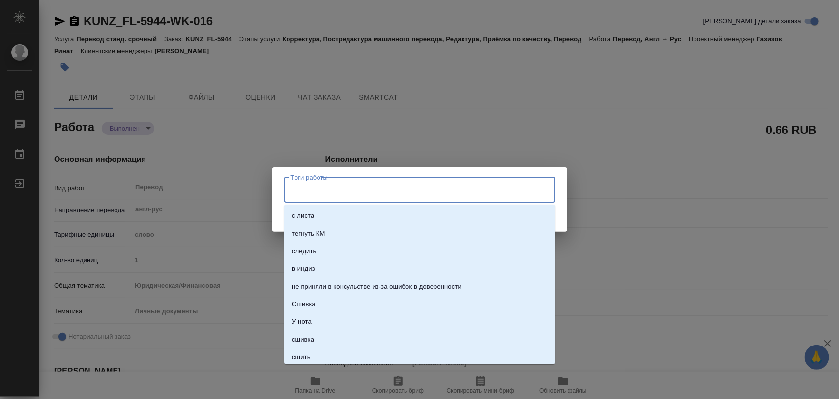
click at [302, 190] on input "Тэги работы" at bounding box center [410, 190] width 244 height 17
type input "189"
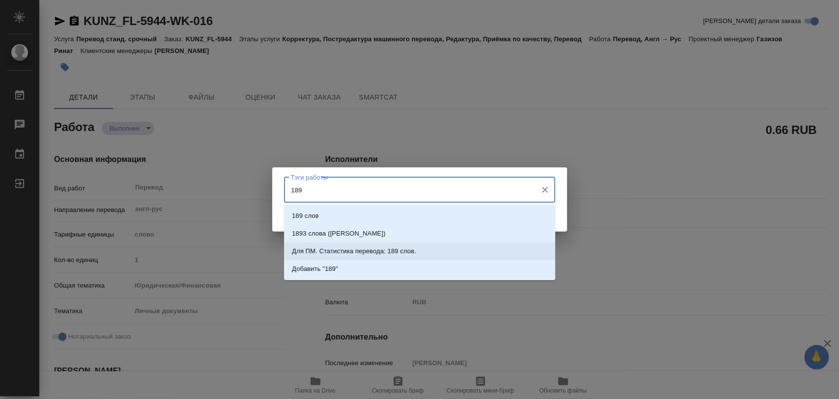
click at [367, 253] on p "Для ПМ. Статистика перевода: 189 слов." at bounding box center [354, 252] width 124 height 10
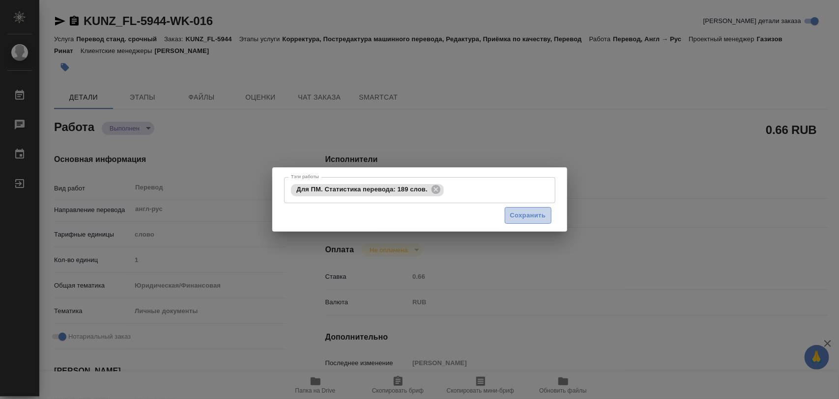
click at [512, 221] on button "Сохранить" at bounding box center [528, 215] width 47 height 17
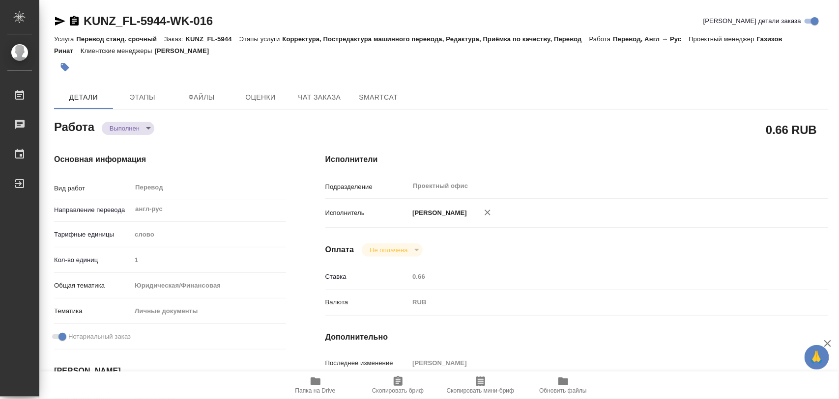
type input "completed"
type textarea "Перевод"
type textarea "x"
type input "англ-рус"
type input "5a8b1489cc6b4906c91bfd90"
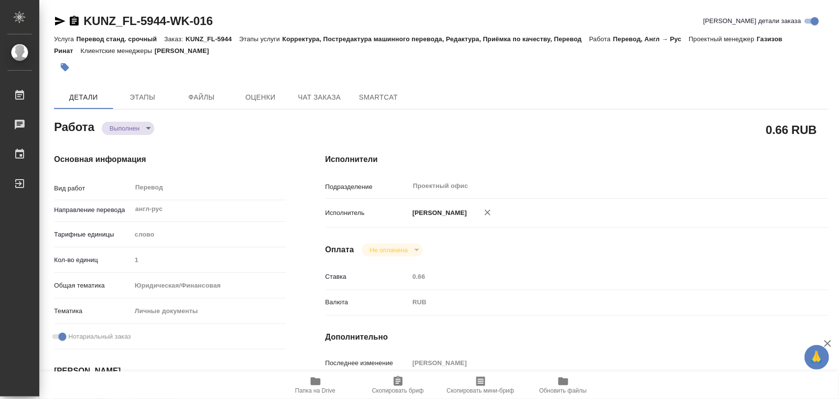
type input "1"
type input "yr-fn"
type input "5a8b8b956a9677013d343cfe"
checkbox input "true"
type input "23.09.2025 13:25"
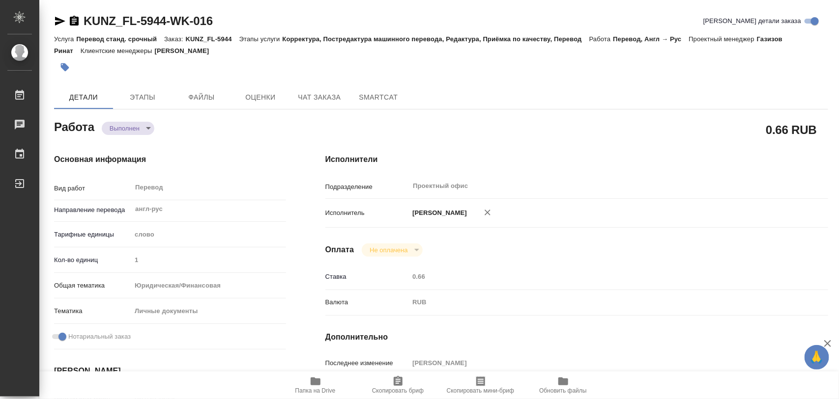
type input "23.09.2025 13:26"
type input "25.09.2025 10:00"
type input "25.09.2025 09:57"
type input "25.09.2025 14:00"
type input "Проектный офис"
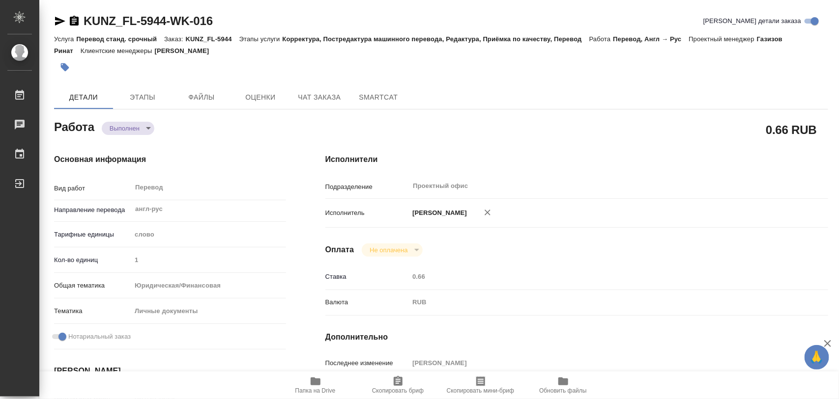
type input "notPayed"
type input "0.66"
type input "RUB"
type input "[PERSON_NAME]"
type textarea "x"
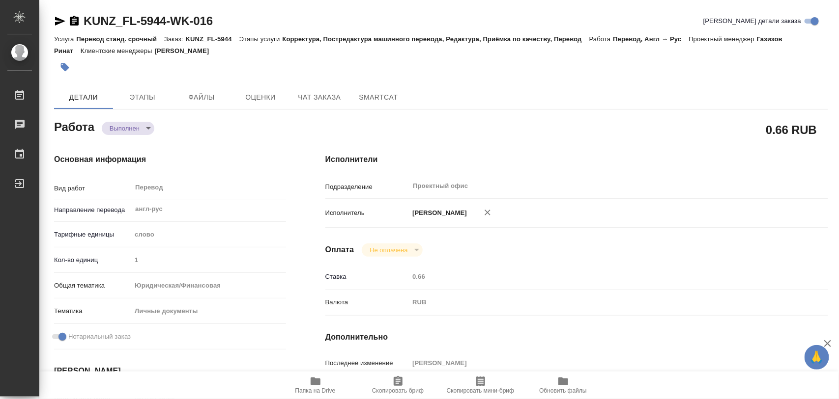
type textarea "/Clients/FL_KUNZ/Orders/KUNZ_FL-5944/Translated/KUNZ_FL-5944-WK-016"
type textarea "x"
type input "KUNZ_FL-5944"
type input "Перевод станд. срочный"
type input "Корректура, Постредактура машинного перевода, Редактура, Приёмка по качеству, П…"
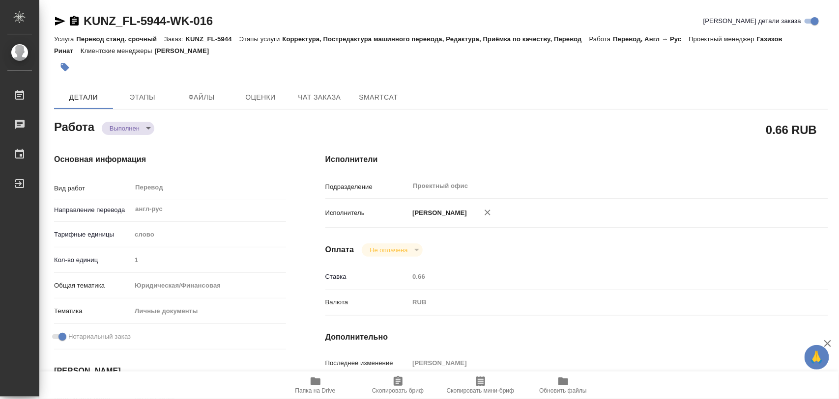
type input "Зотова Екатерина"
type input "Малофеева Екатерина"
type input "/Clients/FL_KUNZ/Orders/KUNZ_FL-5944"
type textarea "x"
type textarea "Сертификат и айди итал-рус под нот"
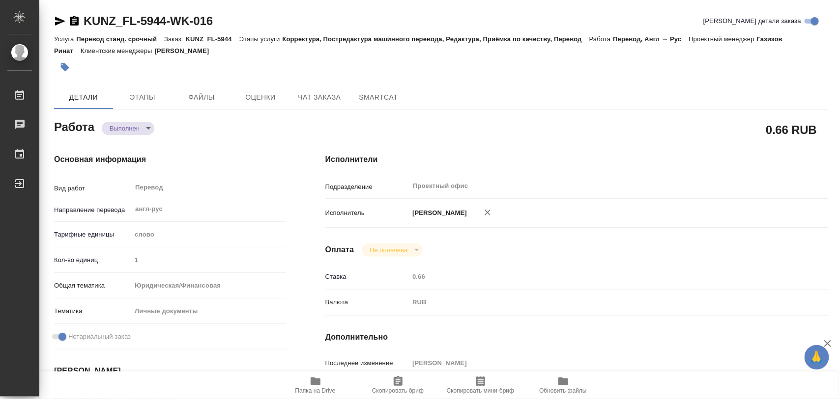
type textarea "x"
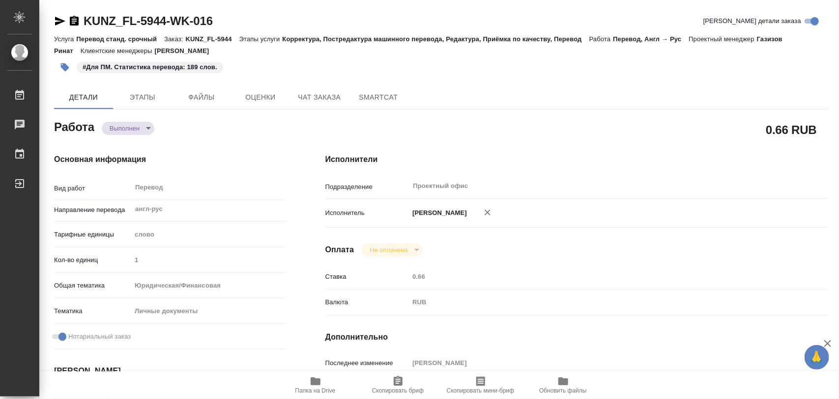
type textarea "x"
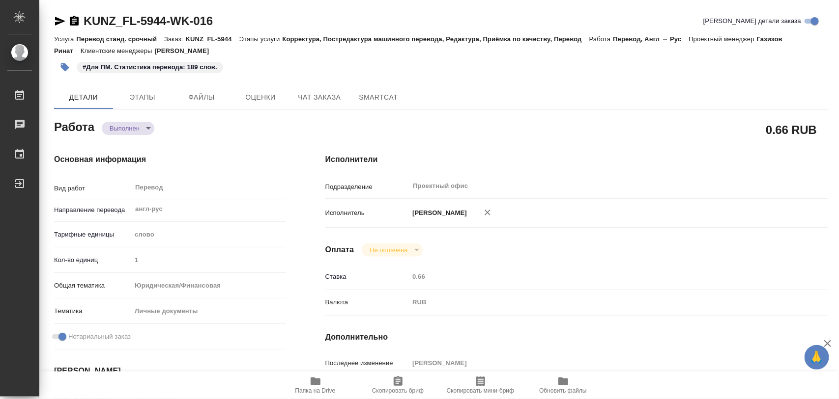
type textarea "x"
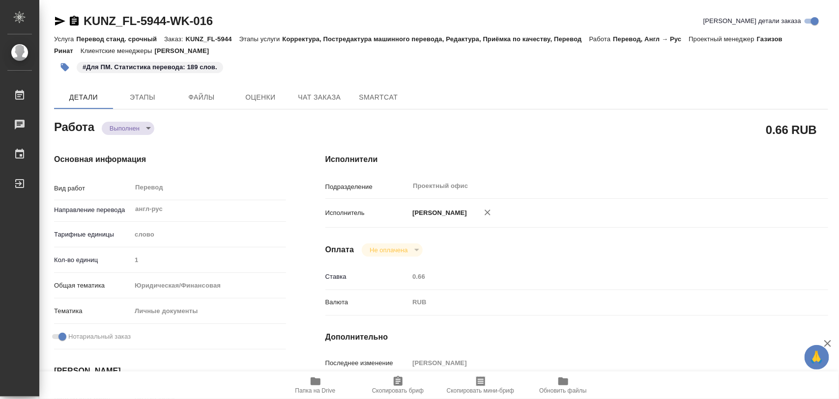
type textarea "x"
click at [62, 67] on icon "button" at bounding box center [65, 67] width 8 height 8
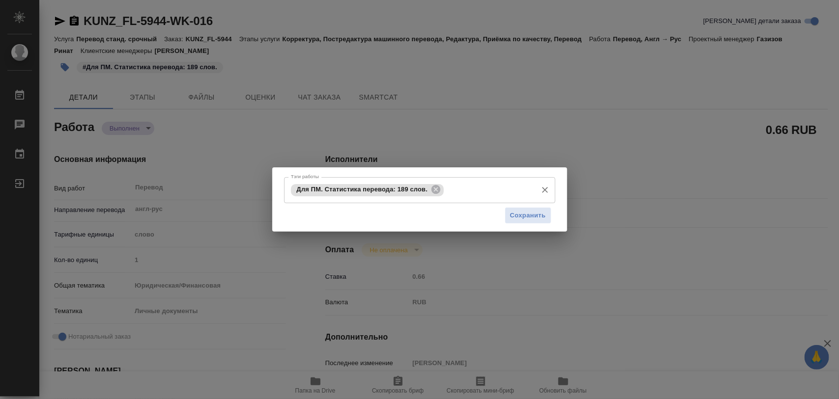
click at [437, 192] on icon at bounding box center [435, 189] width 9 height 9
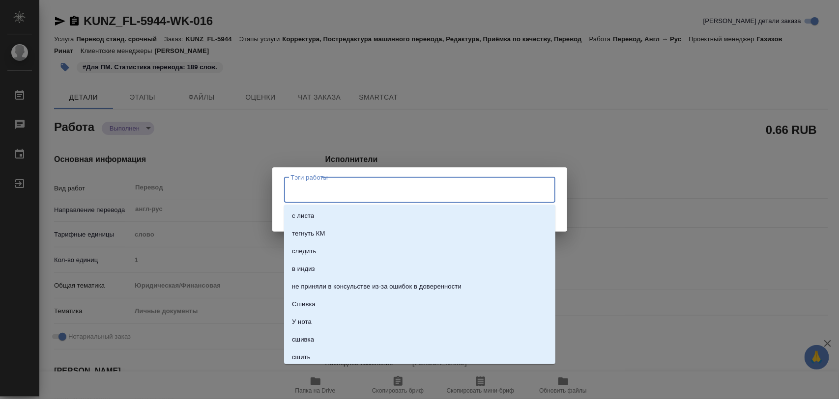
click at [440, 194] on input "Тэги работы" at bounding box center [410, 190] width 244 height 17
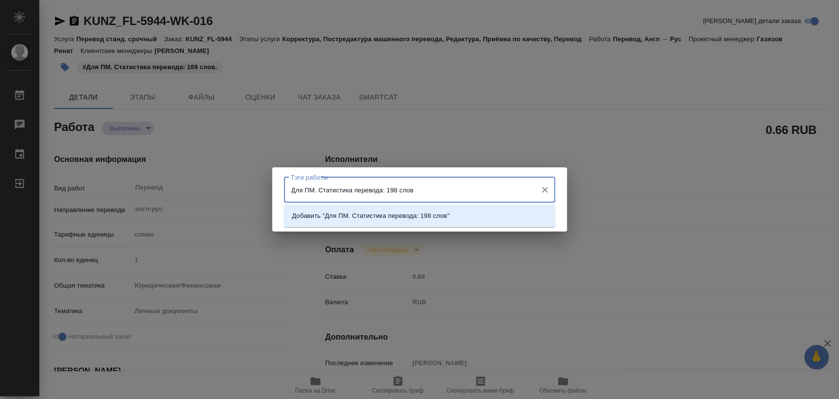
type input "Для ПМ. Статистика перевода: 198 слов."
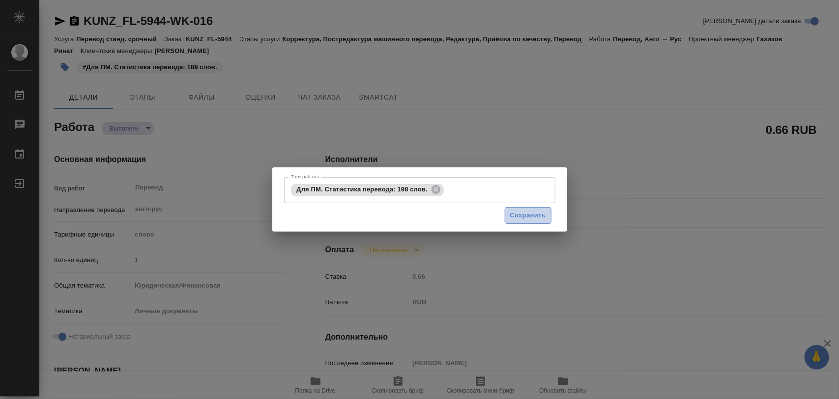
click at [524, 220] on span "Сохранить" at bounding box center [528, 215] width 36 height 11
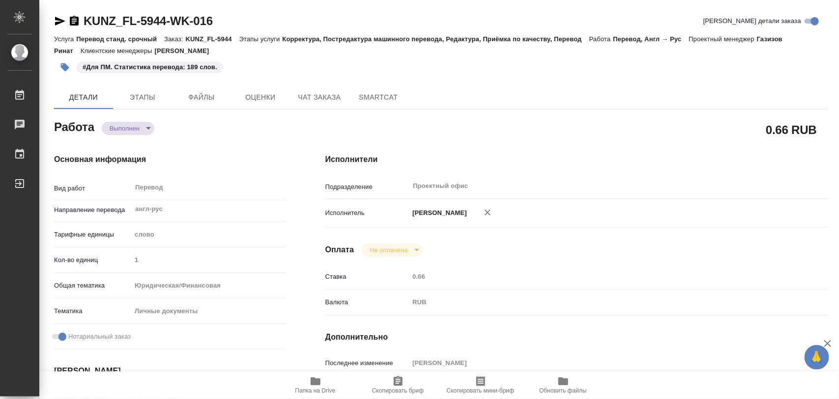
type input "completed"
type textarea "Перевод"
type textarea "x"
type input "англ-рус"
type input "5a8b1489cc6b4906c91bfd90"
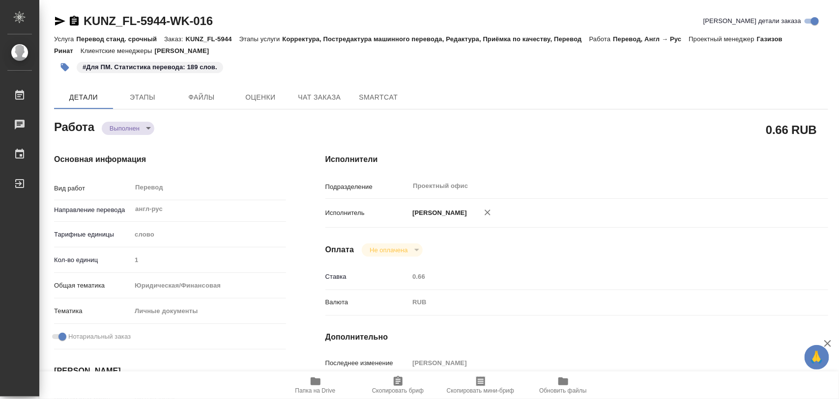
type input "189"
type input "yr-fn"
type input "5a8b8b956a9677013d343cfe"
checkbox input "true"
type input "23.09.2025 13:25"
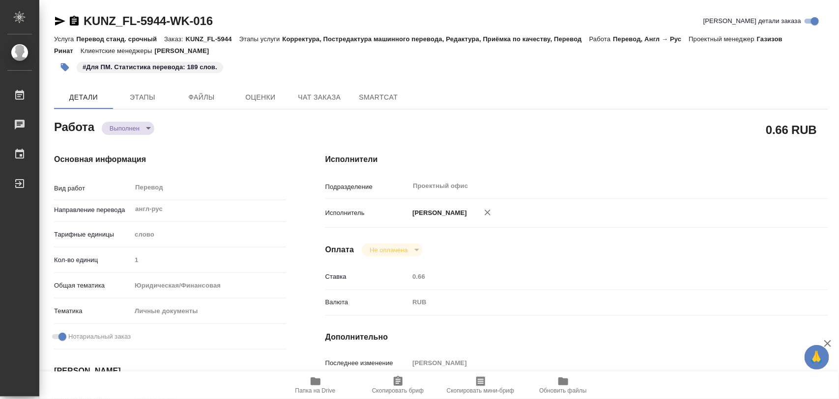
type input "23.09.2025 13:26"
type input "25.09.2025 10:00"
type input "25.09.2025 09:57"
type input "25.09.2025 14:00"
type input "Проектный офис"
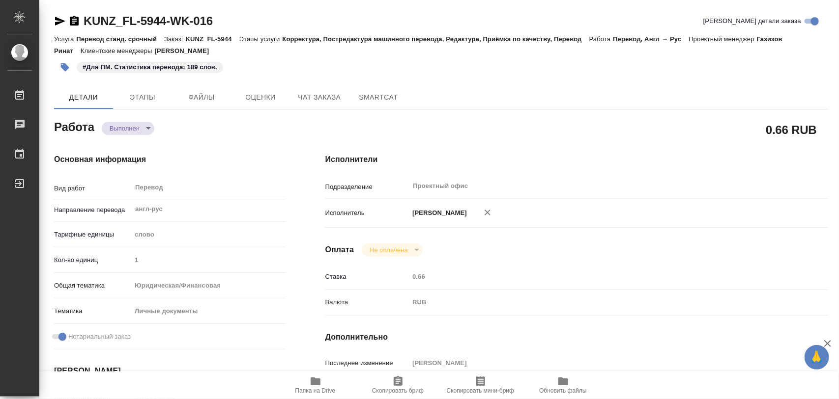
type input "notPayed"
type input "0.66"
type input "RUB"
type input "Зотова Екатерина"
type textarea "x"
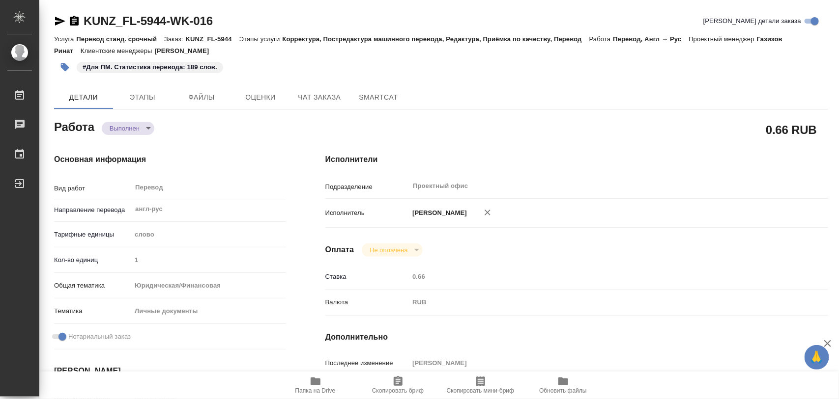
type textarea "/Clients/FL_KUNZ/Orders/KUNZ_FL-5944/Translated/KUNZ_FL-5944-WK-016"
type textarea "x"
type input "KUNZ_FL-5944"
type input "Перевод станд. срочный"
type input "Корректура, Постредактура машинного перевода, Редактура, Приёмка по качеству, П…"
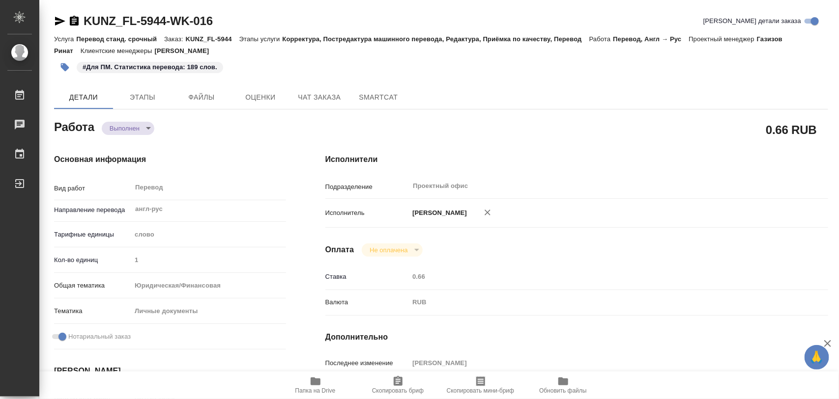
type input "Зотова Екатерина"
type input "Малофеева Екатерина"
type input "/Clients/FL_KUNZ/Orders/KUNZ_FL-5944"
type textarea "x"
type textarea "Сертификат и айди итал-рус под нот"
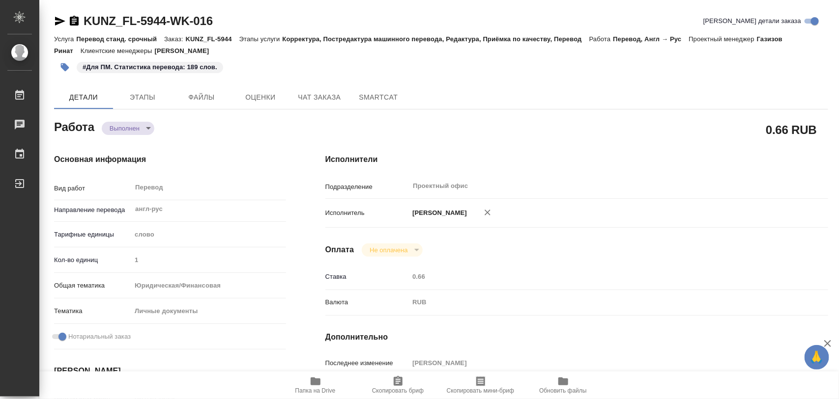
type textarea "x"
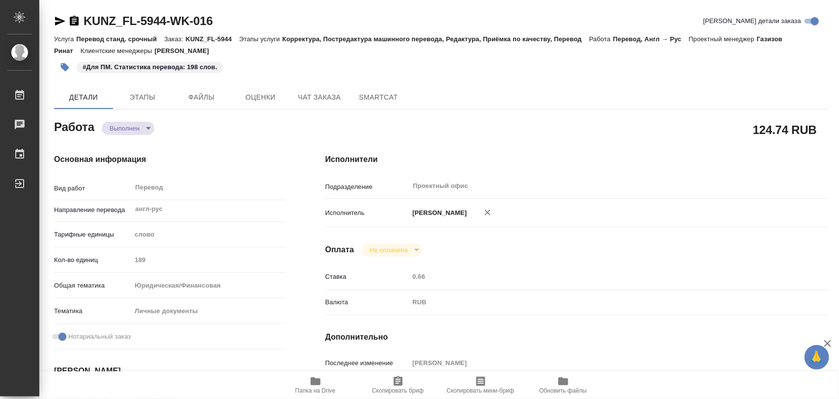
type textarea "x"
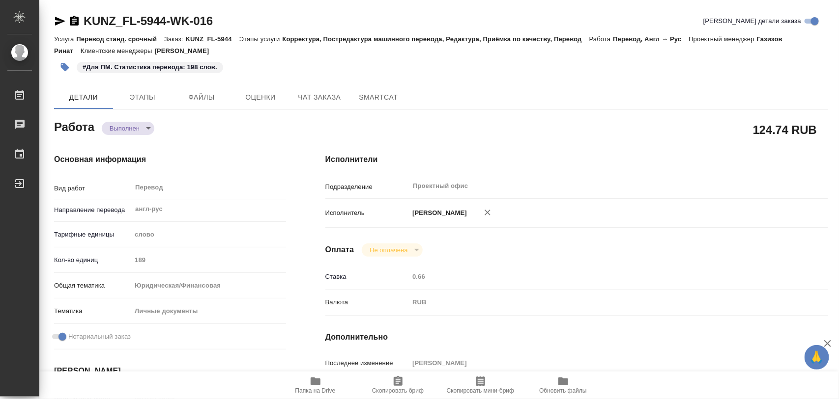
type textarea "x"
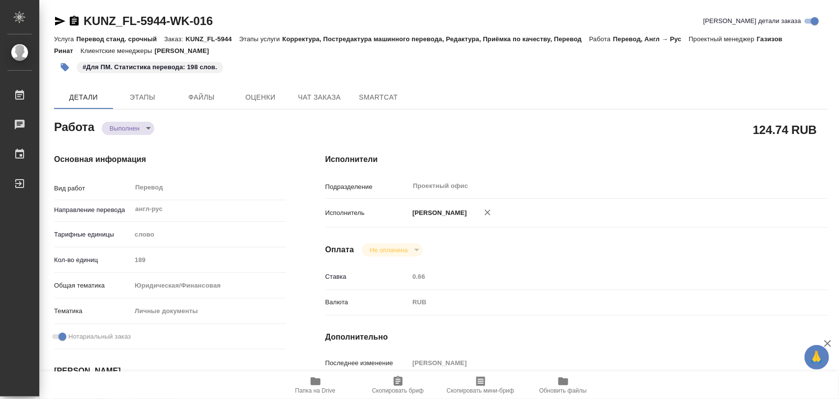
type textarea "x"
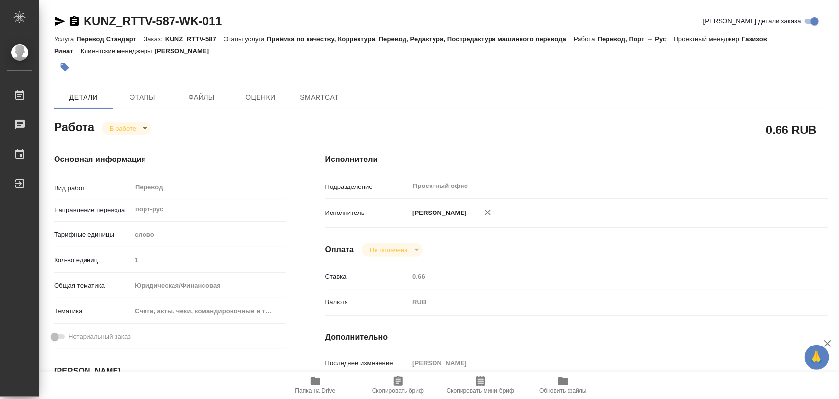
type textarea "x"
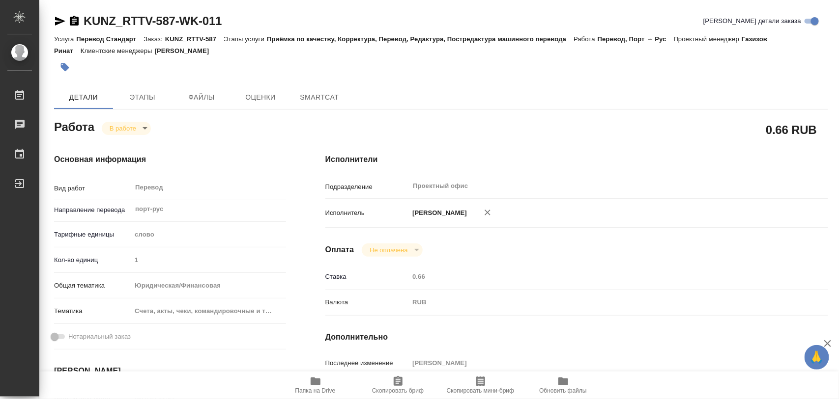
type textarea "x"
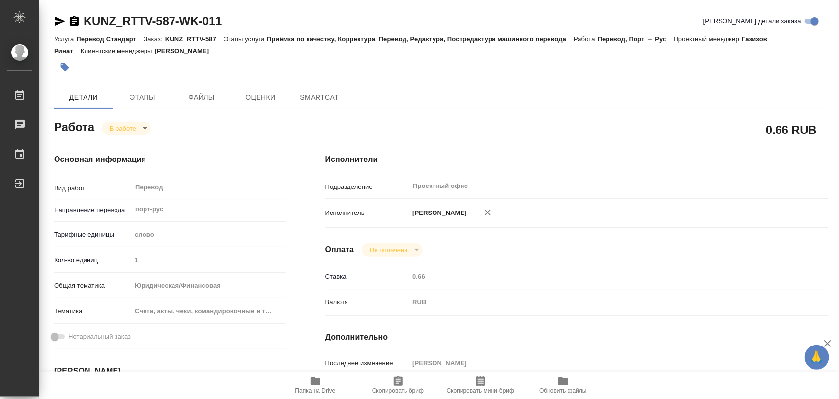
type textarea "x"
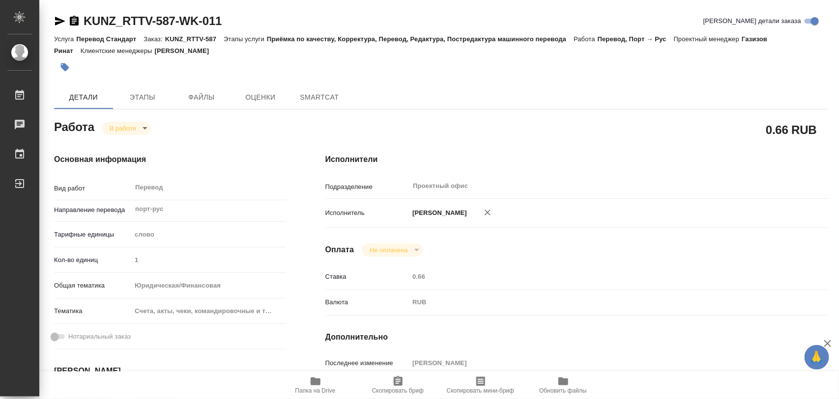
type textarea "x"
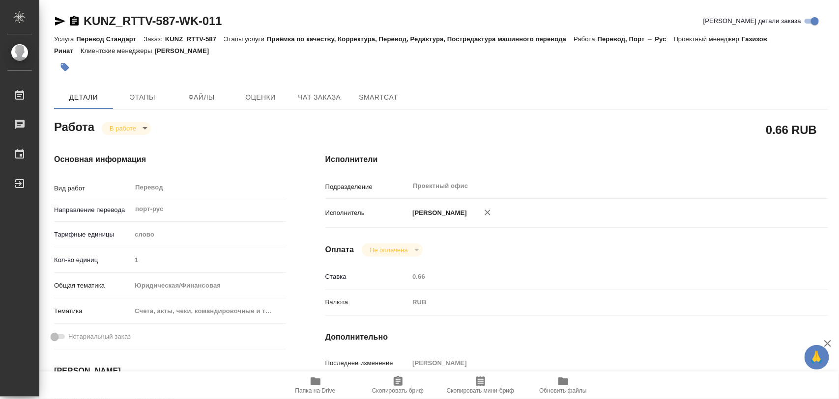
type textarea "x"
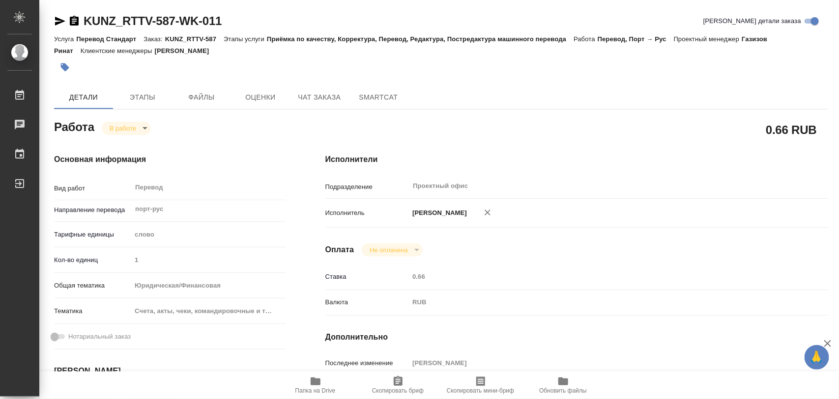
type textarea "x"
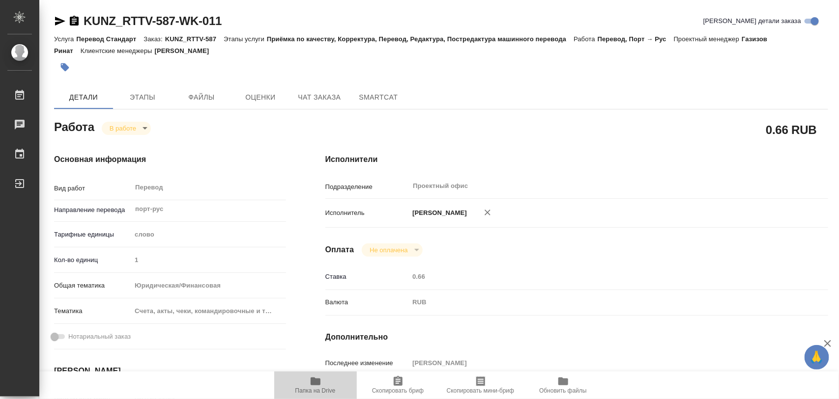
click at [313, 379] on icon "button" at bounding box center [315, 382] width 10 height 8
click at [68, 65] on icon "button" at bounding box center [65, 67] width 10 height 10
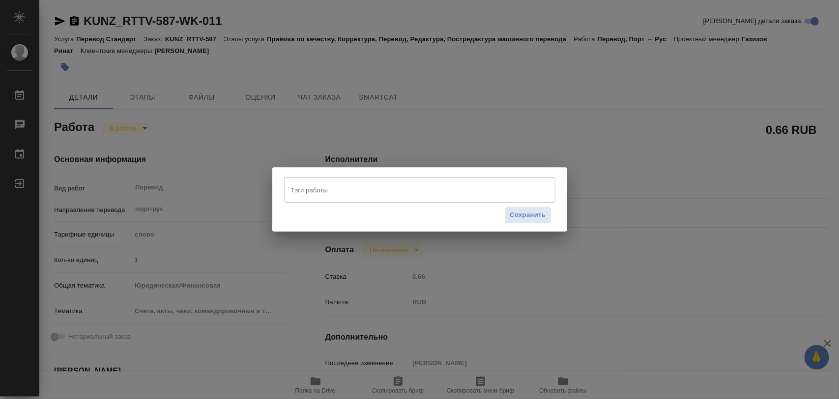
click at [312, 186] on input "Тэги работы" at bounding box center [410, 190] width 244 height 17
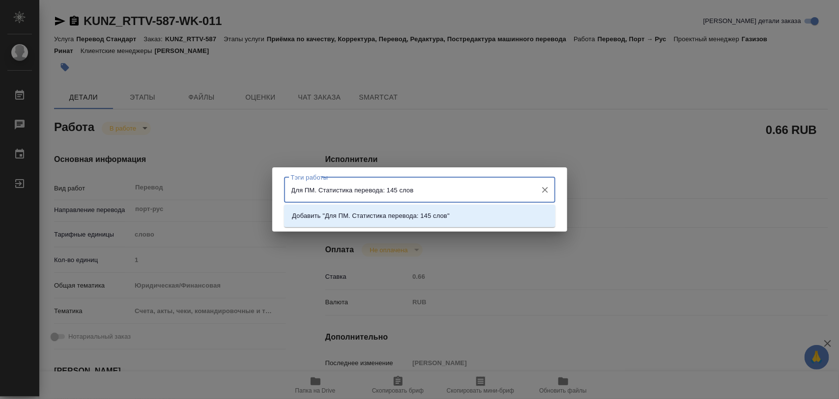
type input "Для ПМ. Статистика перевода: 145 слов."
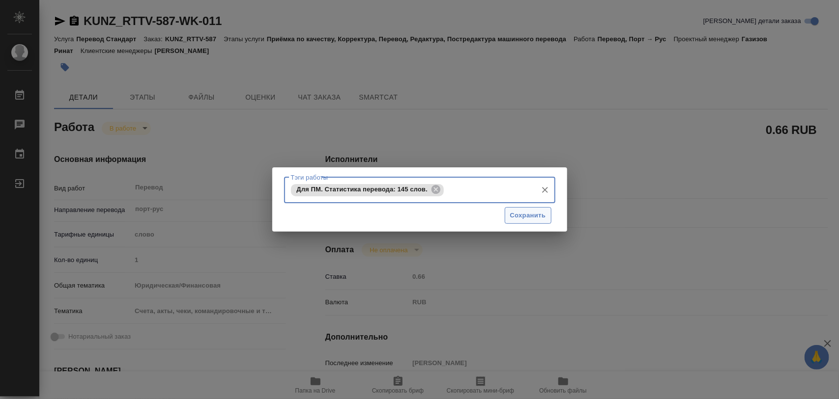
click at [532, 215] on span "Сохранить" at bounding box center [528, 215] width 36 height 11
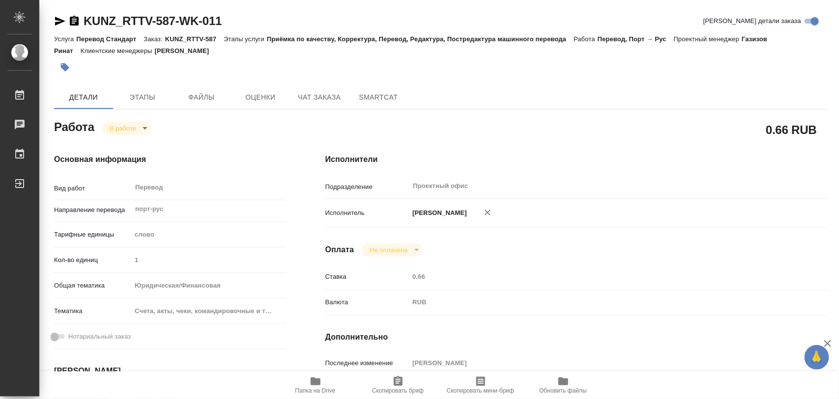
type input "inProgress"
type textarea "Перевод"
type textarea "x"
type input "порт-рус"
type input "5a8b1489cc6b4906c91bfd90"
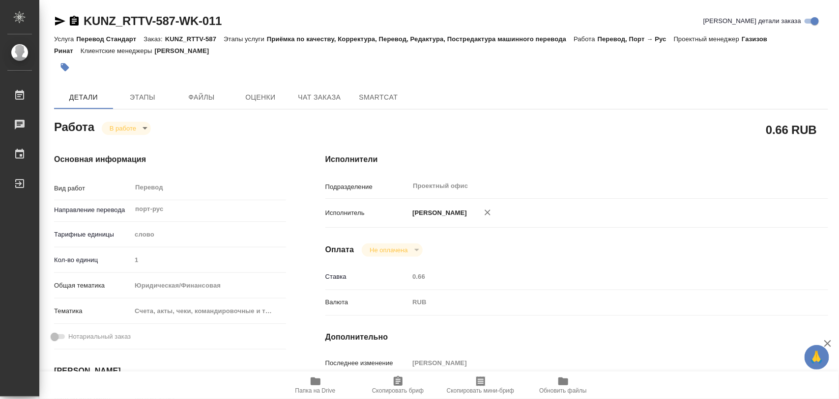
type input "1"
type input "yr-fn"
type input "5f647205b73bc97568ca66c0"
type input "[DATE] 11:04"
type input "[DATE] 11:01"
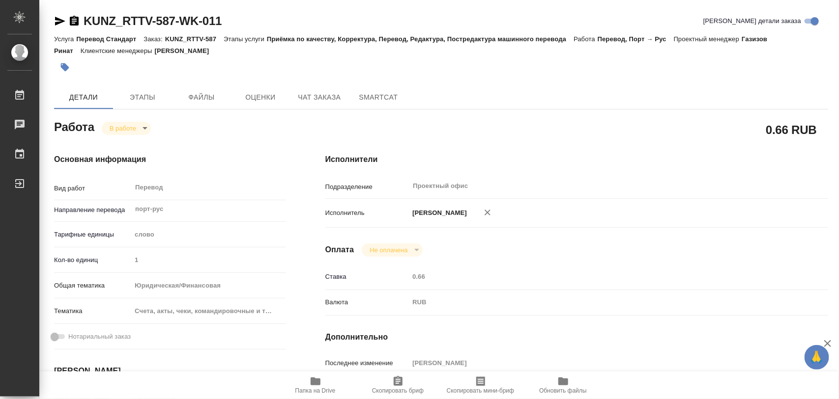
type input "[DATE] 12:00"
type input "[DATE] 10:00"
type input "Проектный офис"
type input "notPayed"
type input "0.66"
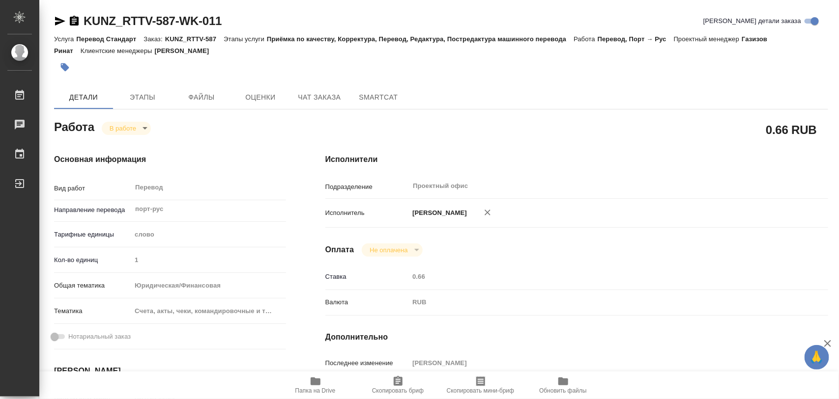
type input "RUB"
type input "[PERSON_NAME]"
type textarea "x"
type textarea "/Clients/RT/Orders/KUNZ_RTTV-587/Translated/KUNZ_RTTV-587-WK-011"
type textarea "x"
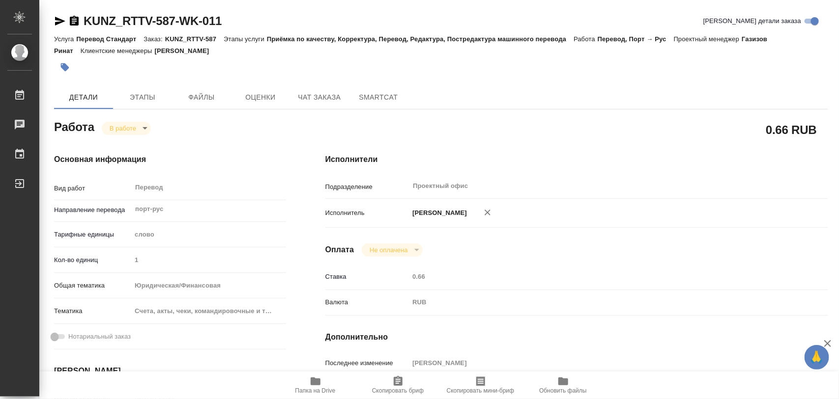
type input "KUNZ_RTTV-587"
type input "Перевод Стандарт"
type input "Приёмка по качеству, Корректура, Перевод, Редактура, Постредактура машинного пе…"
type input "[PERSON_NAME]"
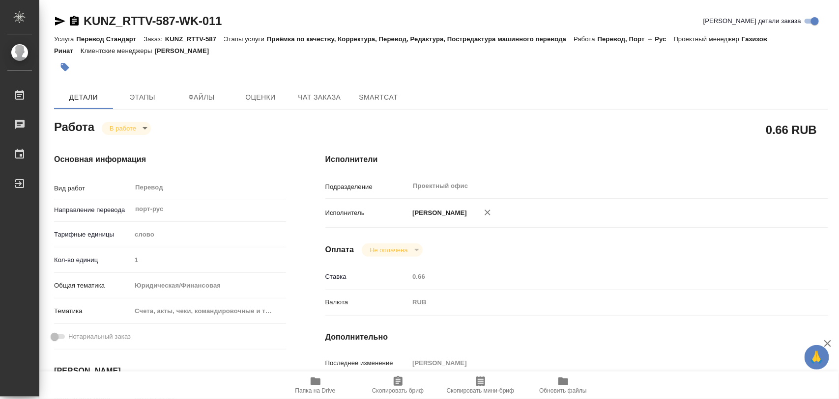
type input "/Clients/RT/Orders/KUNZ_RTTV-587"
type textarea "x"
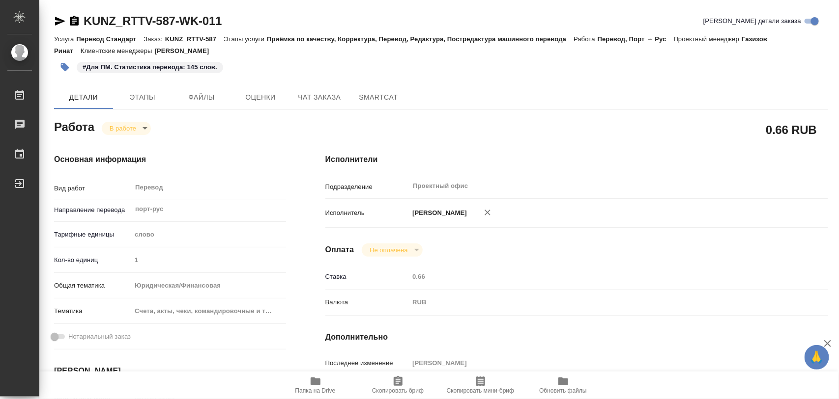
type textarea "x"
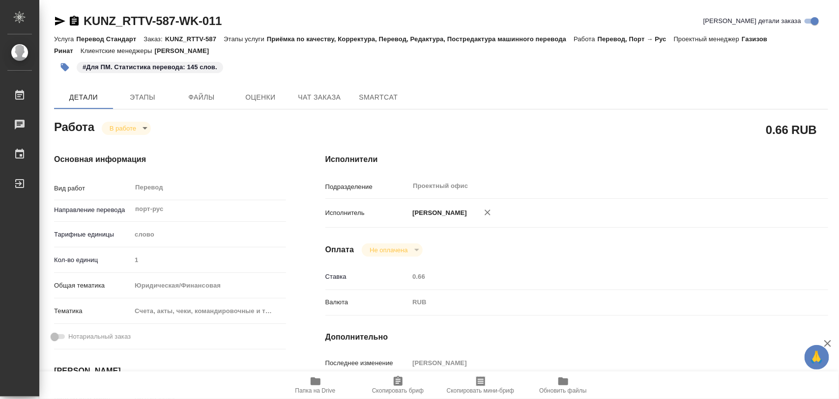
type textarea "x"
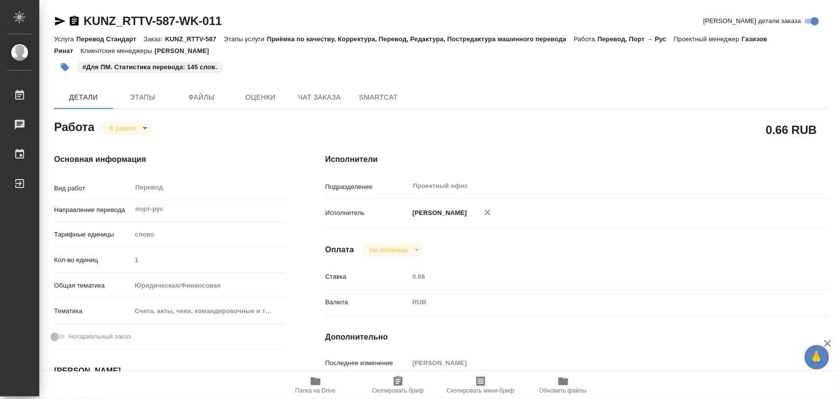
type textarea "x"
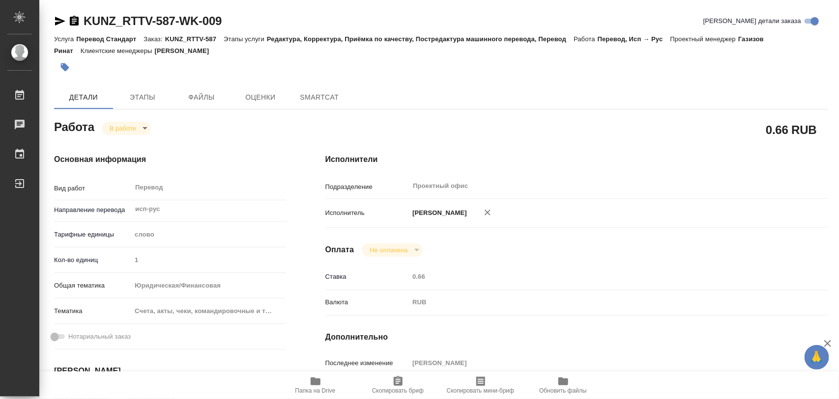
type textarea "x"
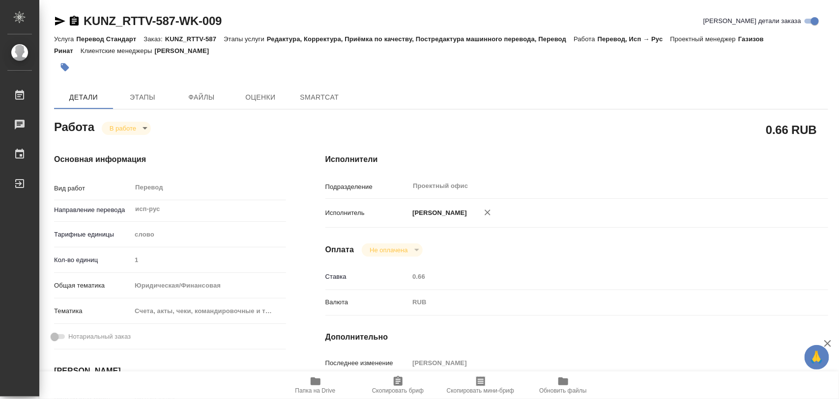
type textarea "x"
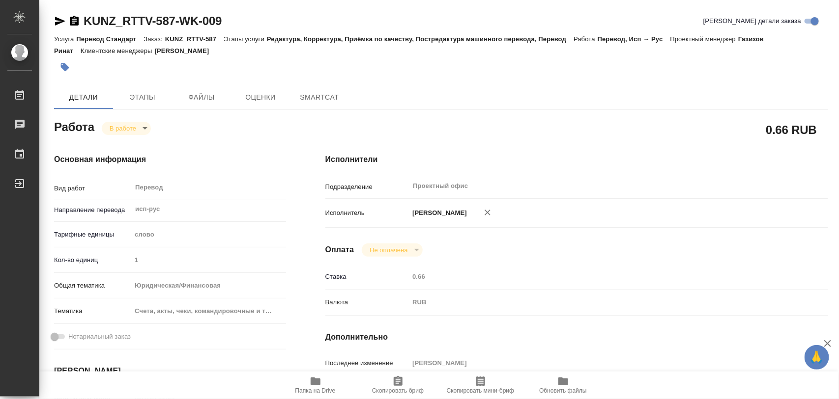
type textarea "x"
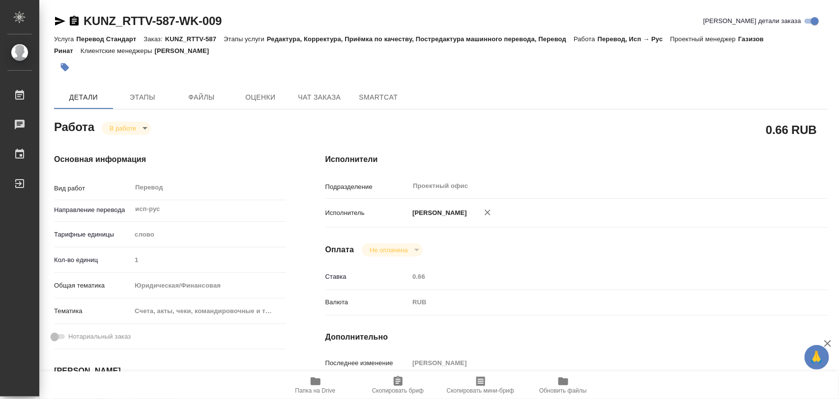
type textarea "x"
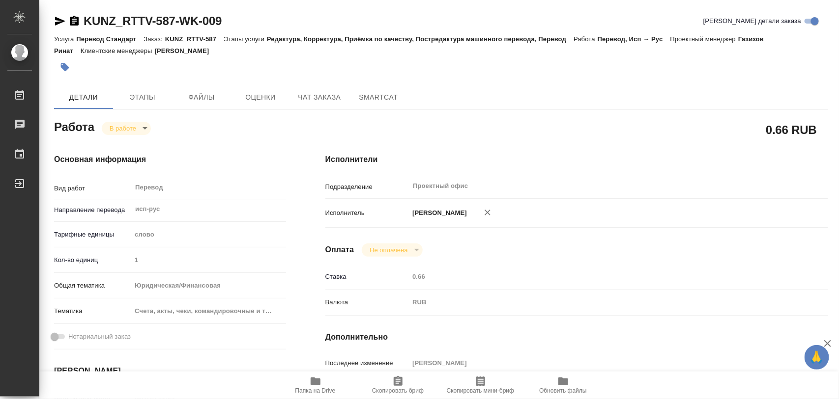
type textarea "x"
click at [311, 381] on icon "button" at bounding box center [315, 382] width 10 height 8
